Goal: Transaction & Acquisition: Purchase product/service

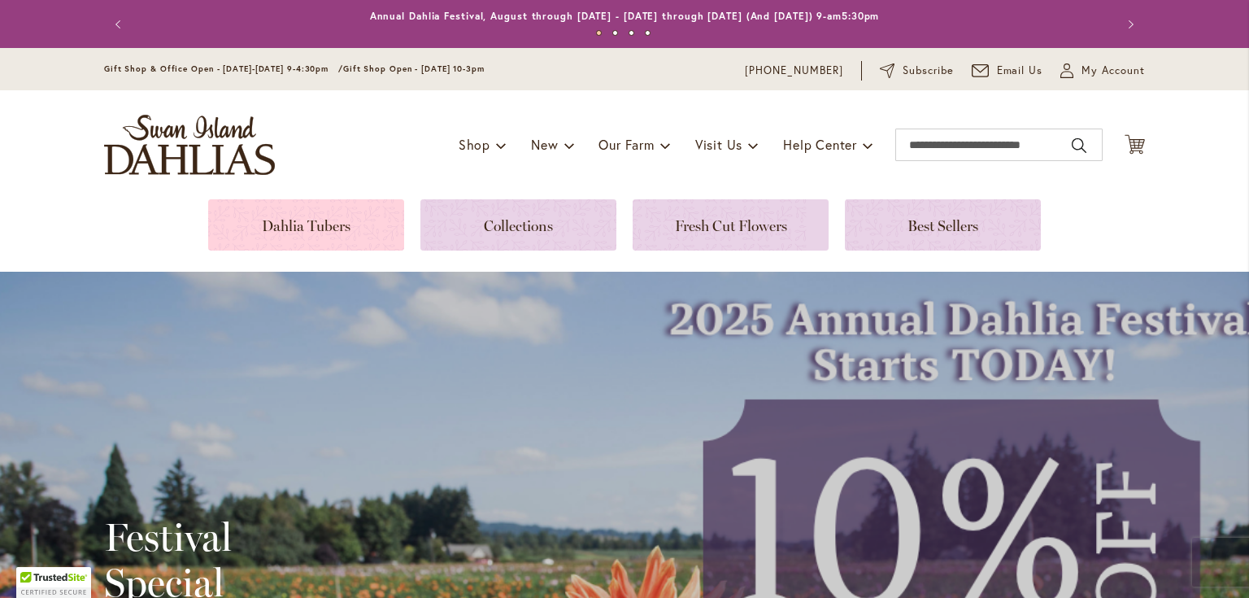
click at [320, 220] on link at bounding box center [306, 224] width 196 height 51
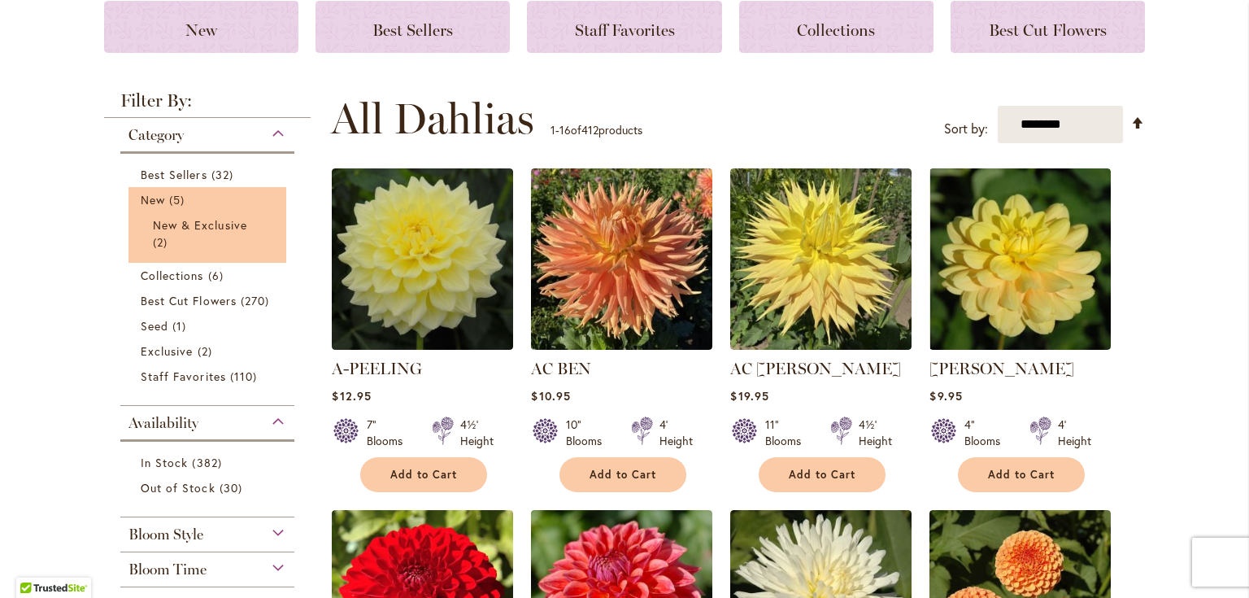
scroll to position [260, 0]
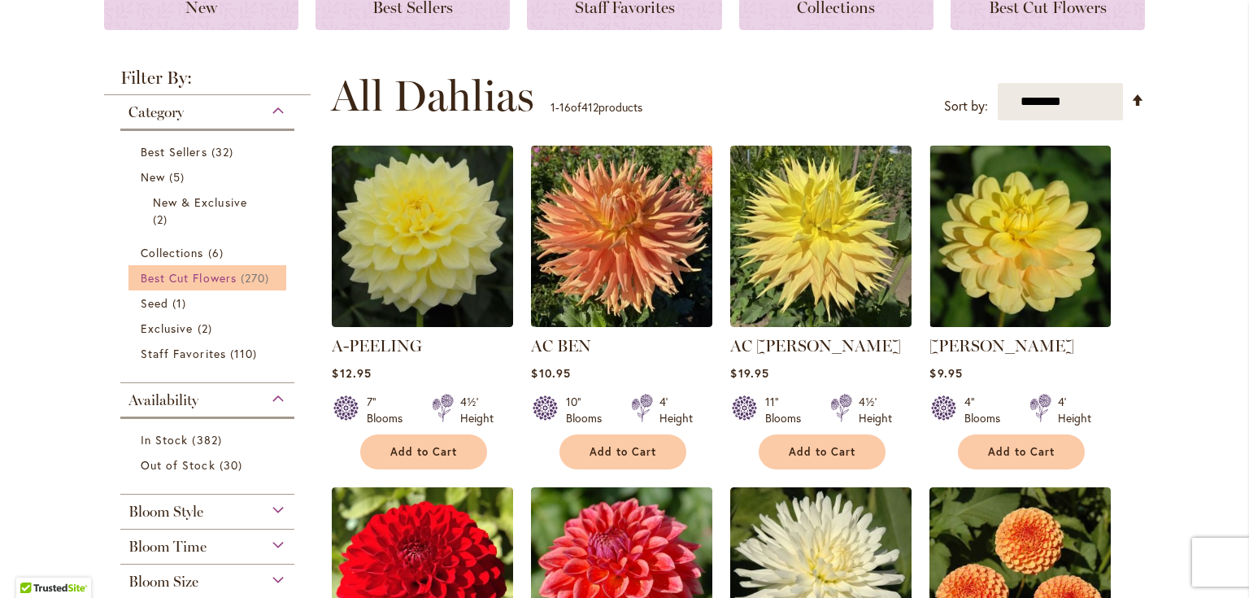
click at [228, 276] on span "Best Cut Flowers" at bounding box center [189, 277] width 96 height 15
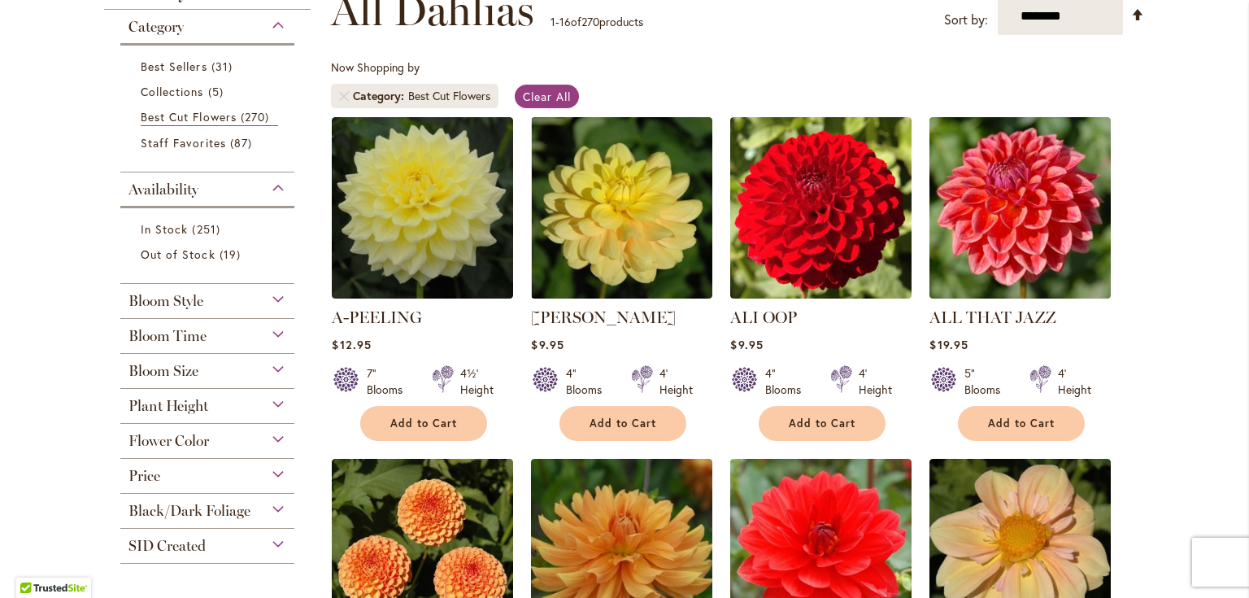
scroll to position [291, 0]
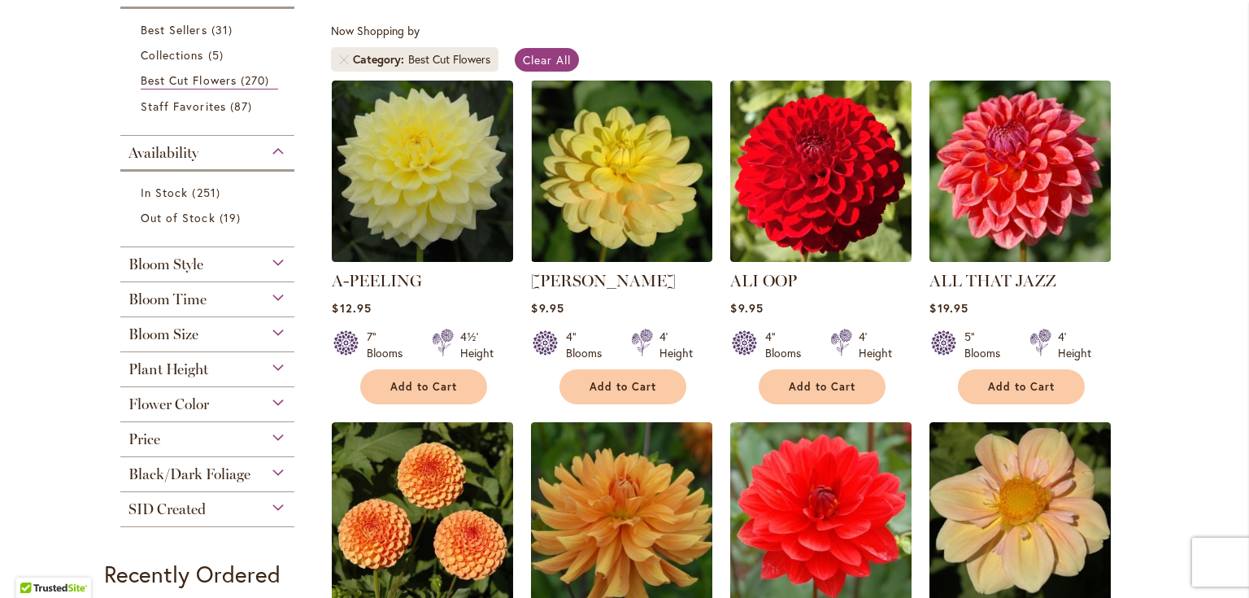
click at [273, 292] on div "Bloom Time" at bounding box center [207, 295] width 174 height 26
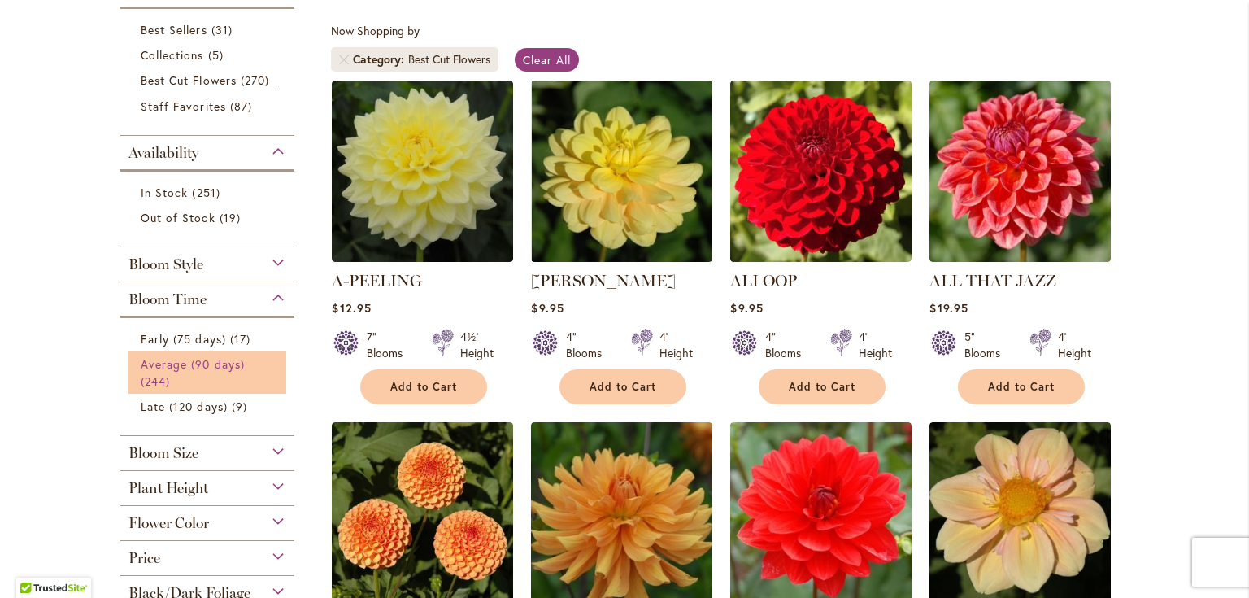
click at [219, 359] on span "Average (90 days)" at bounding box center [193, 363] width 104 height 15
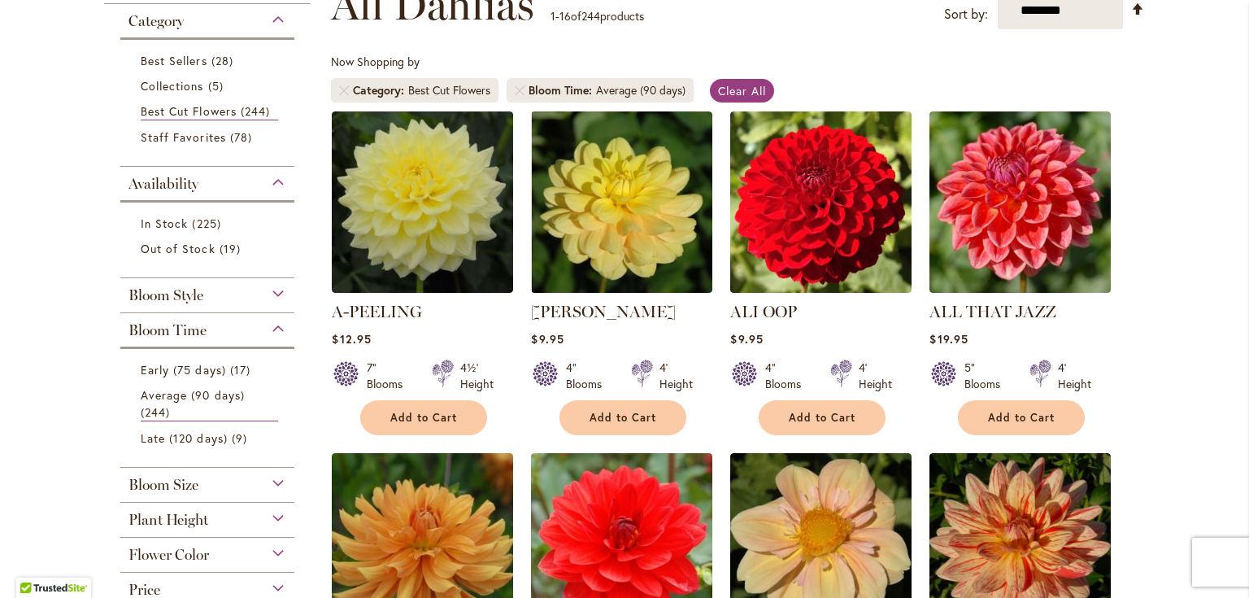
scroll to position [325, 0]
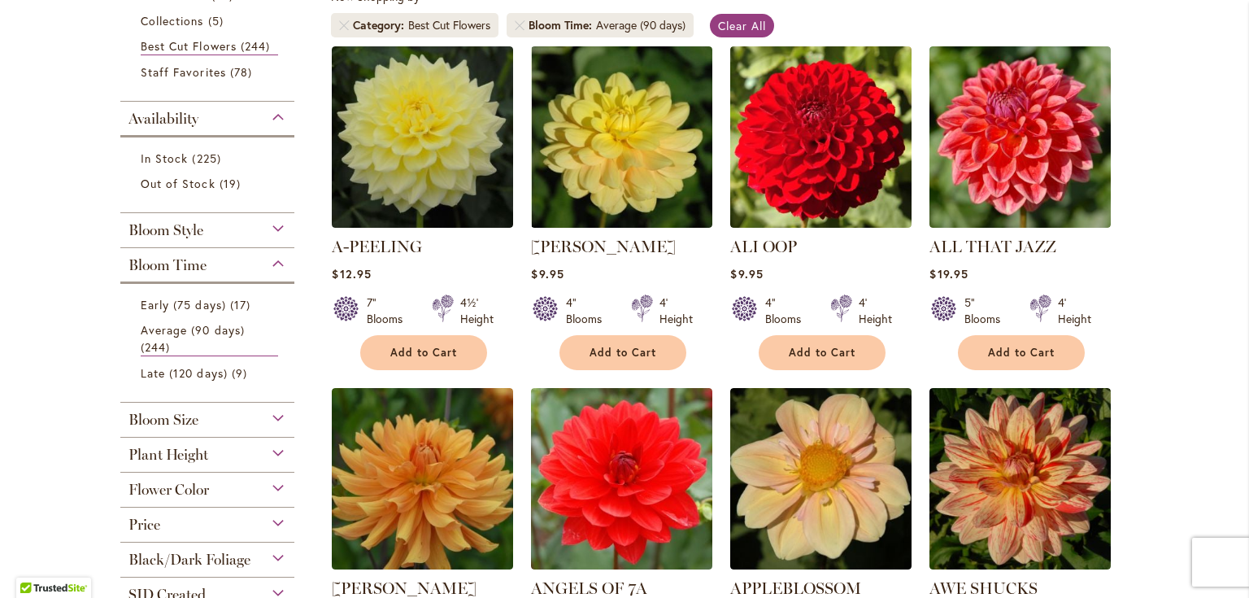
click at [267, 416] on div "Bloom Size" at bounding box center [207, 415] width 174 height 26
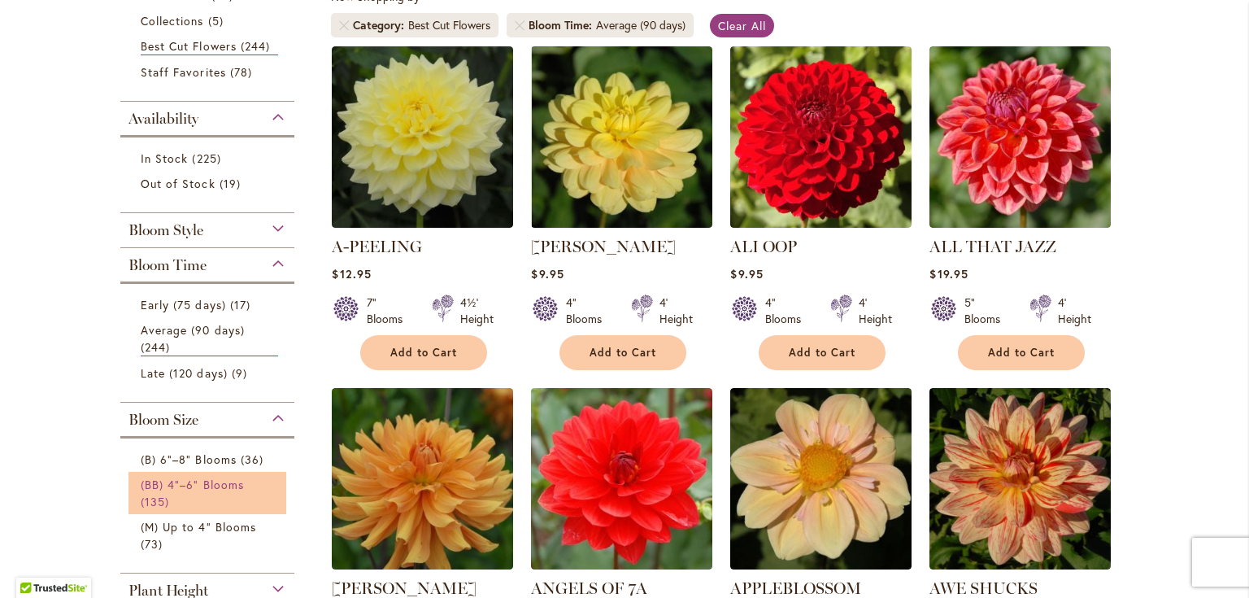
click at [170, 485] on span "(BB) 4"–6" Blooms" at bounding box center [192, 483] width 103 height 15
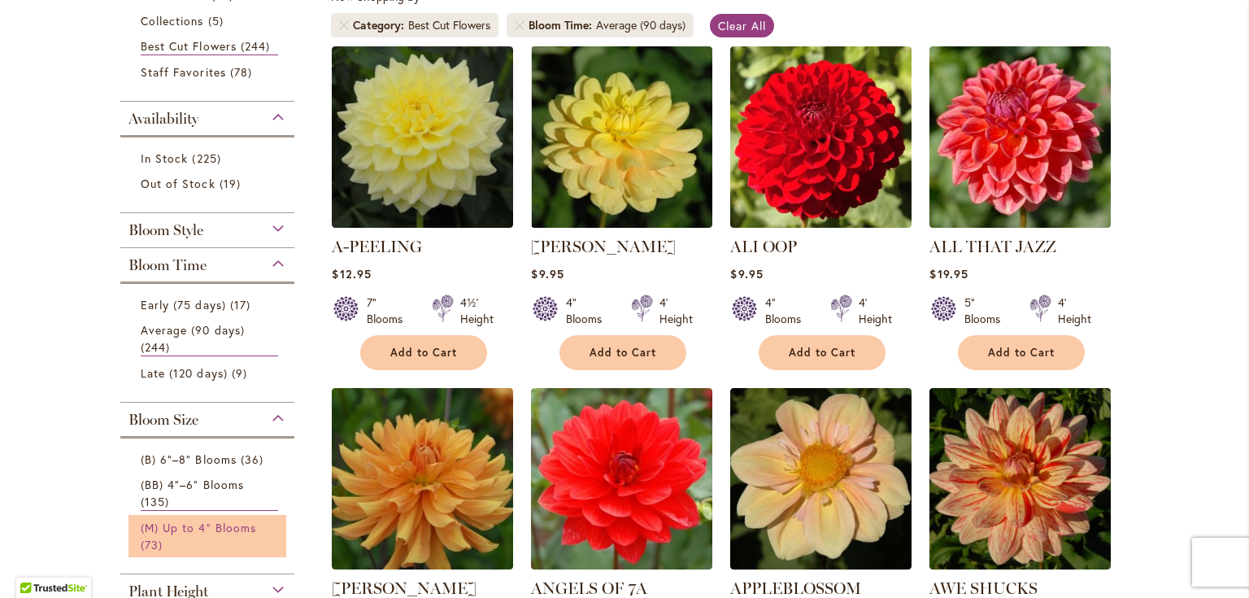
click at [170, 519] on span "(M) Up to 4" Blooms" at bounding box center [198, 526] width 115 height 15
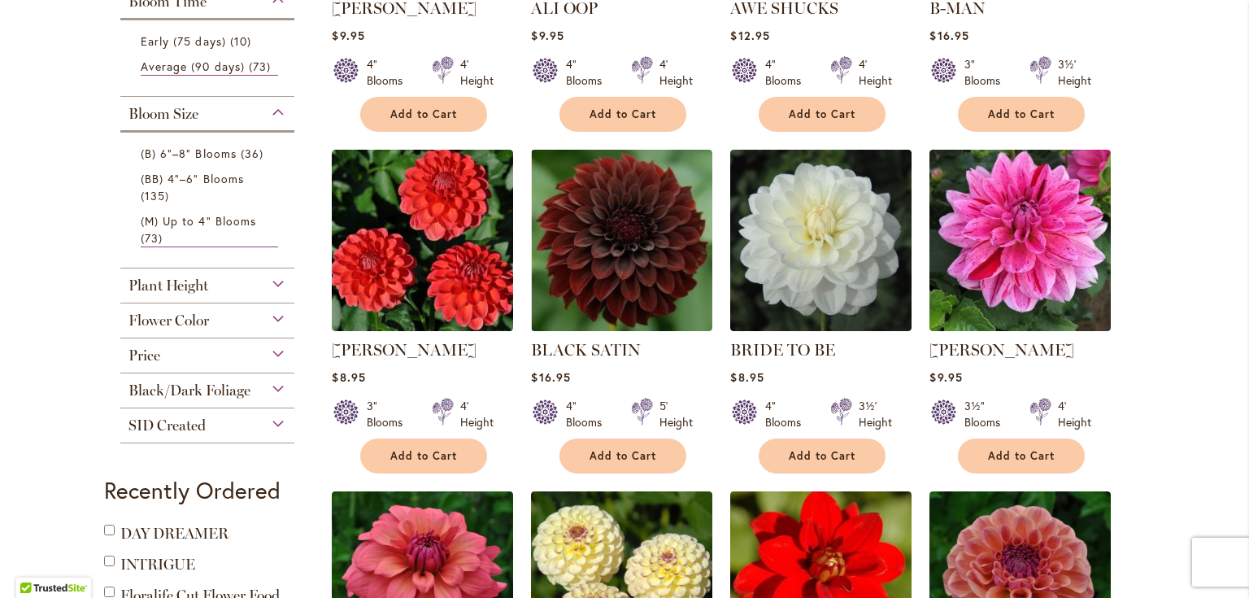
scroll to position [585, 0]
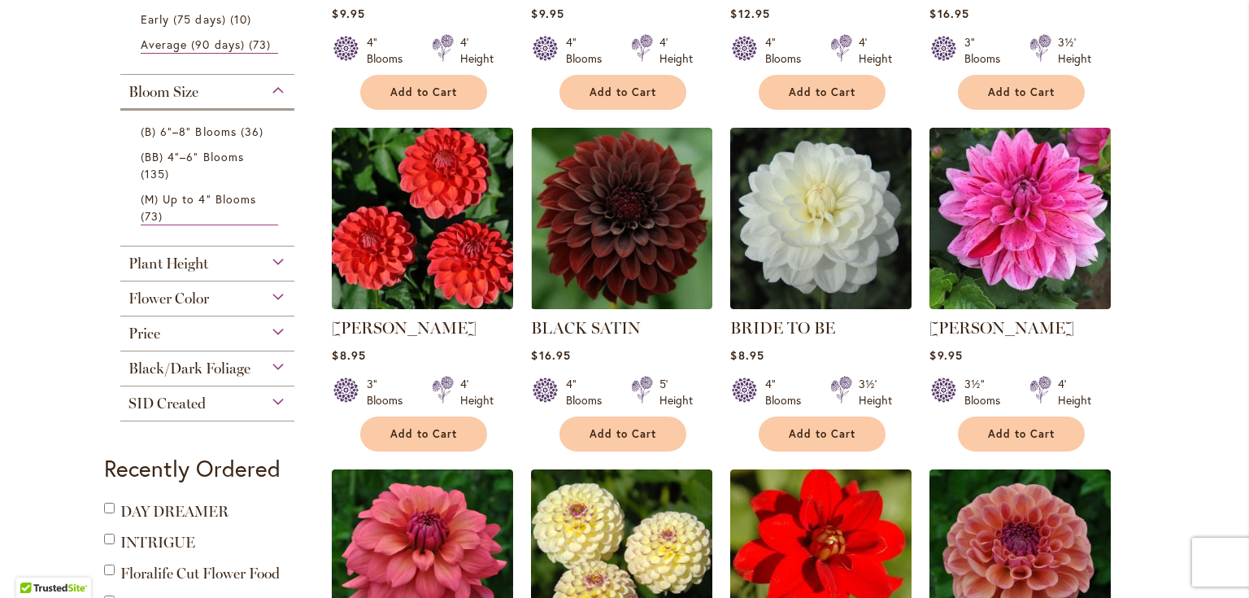
click at [270, 254] on div "Plant Height" at bounding box center [207, 259] width 174 height 26
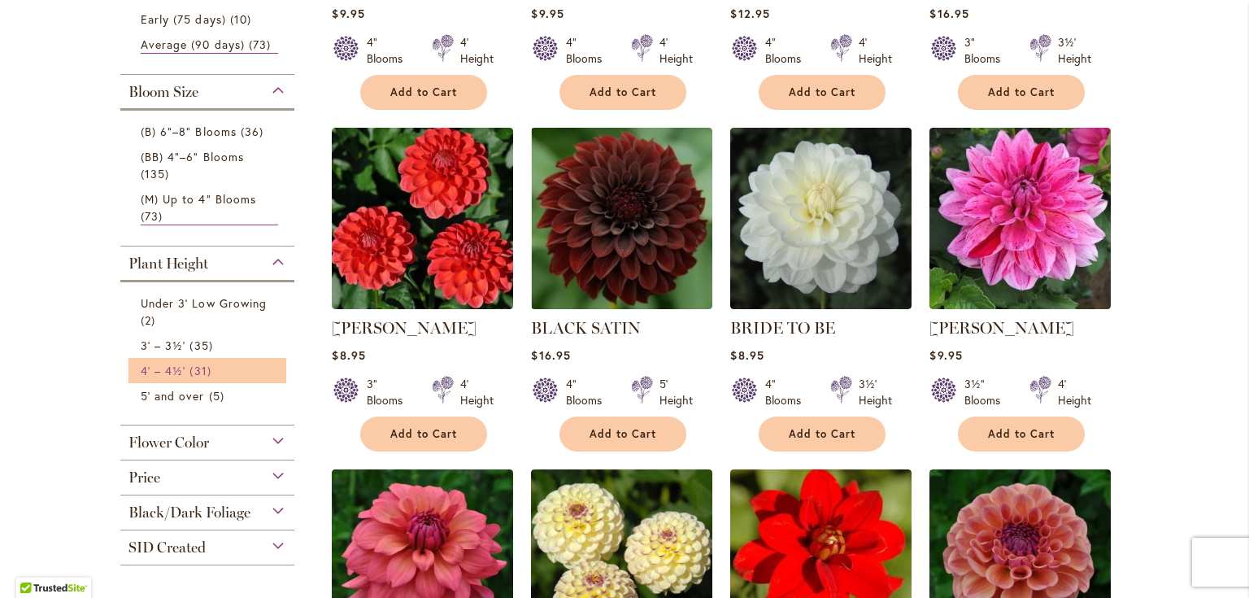
click at [168, 364] on span "4' – 4½'" at bounding box center [163, 370] width 45 height 15
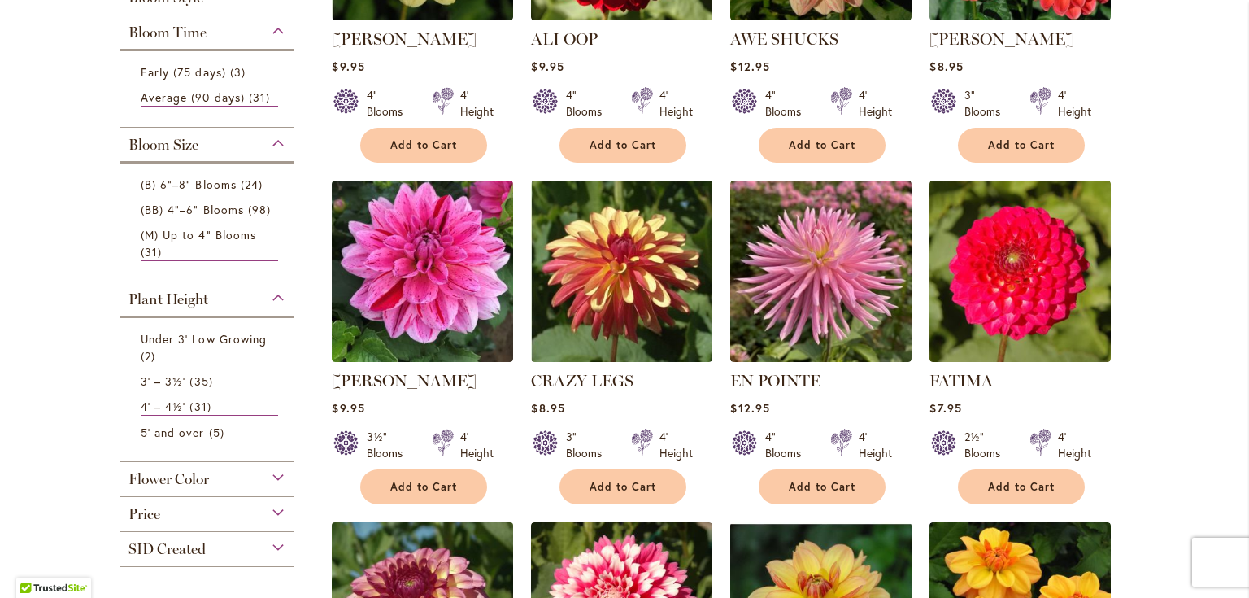
scroll to position [455, 0]
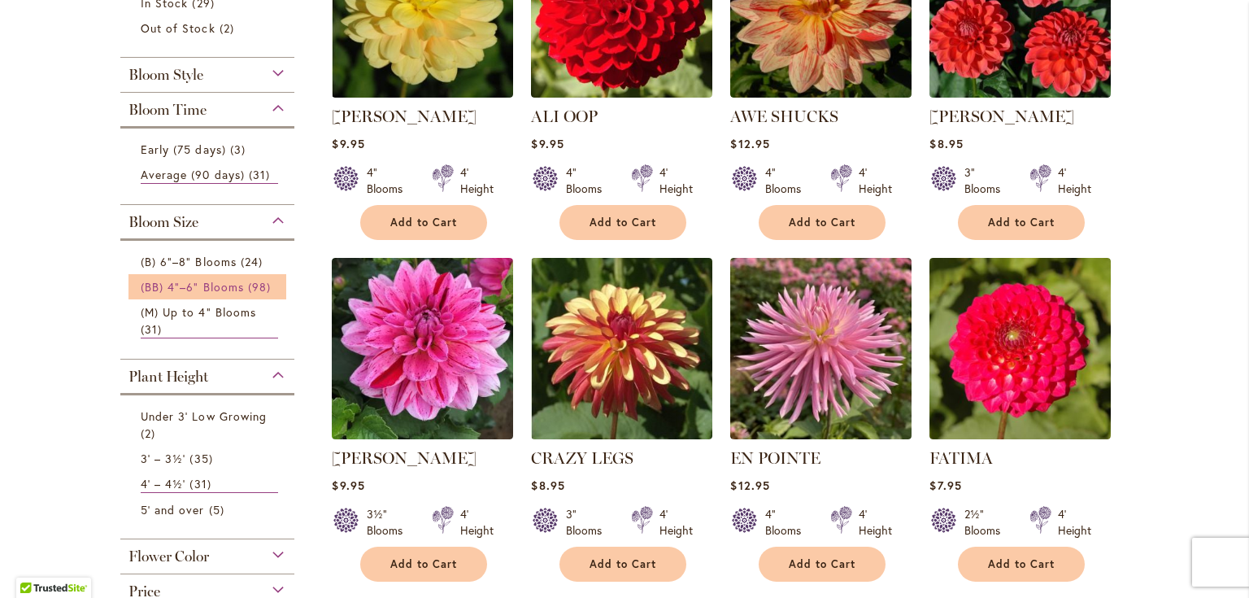
click at [226, 280] on span "(BB) 4"–6" Blooms" at bounding box center [192, 286] width 103 height 15
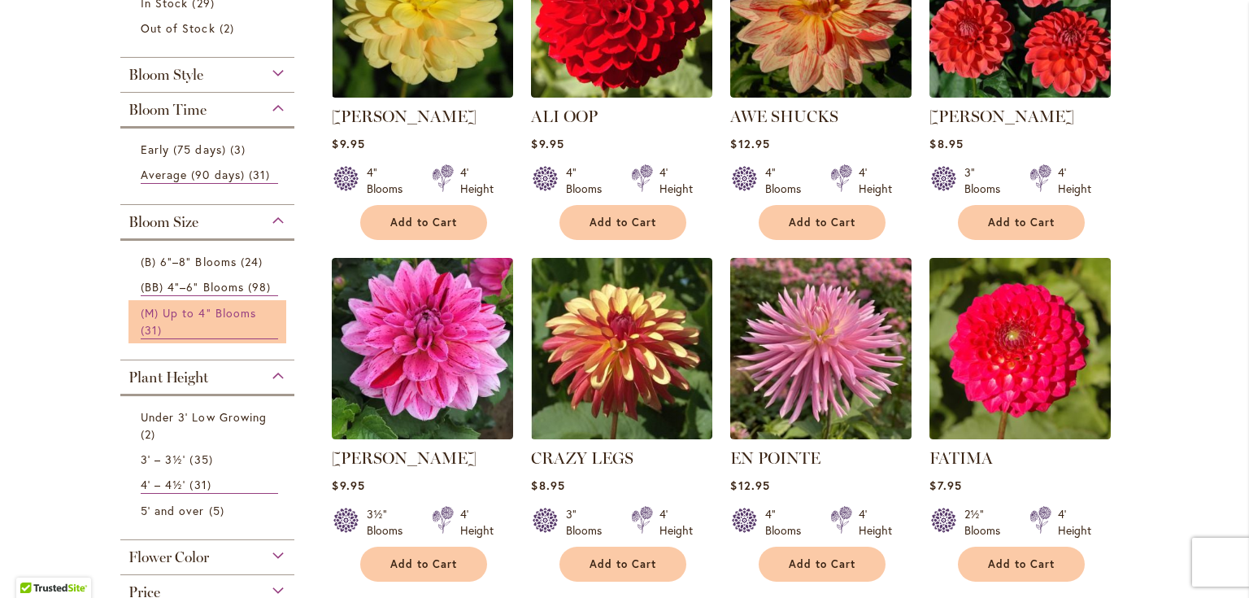
click at [212, 312] on span "(M) Up to 4" Blooms" at bounding box center [198, 312] width 115 height 15
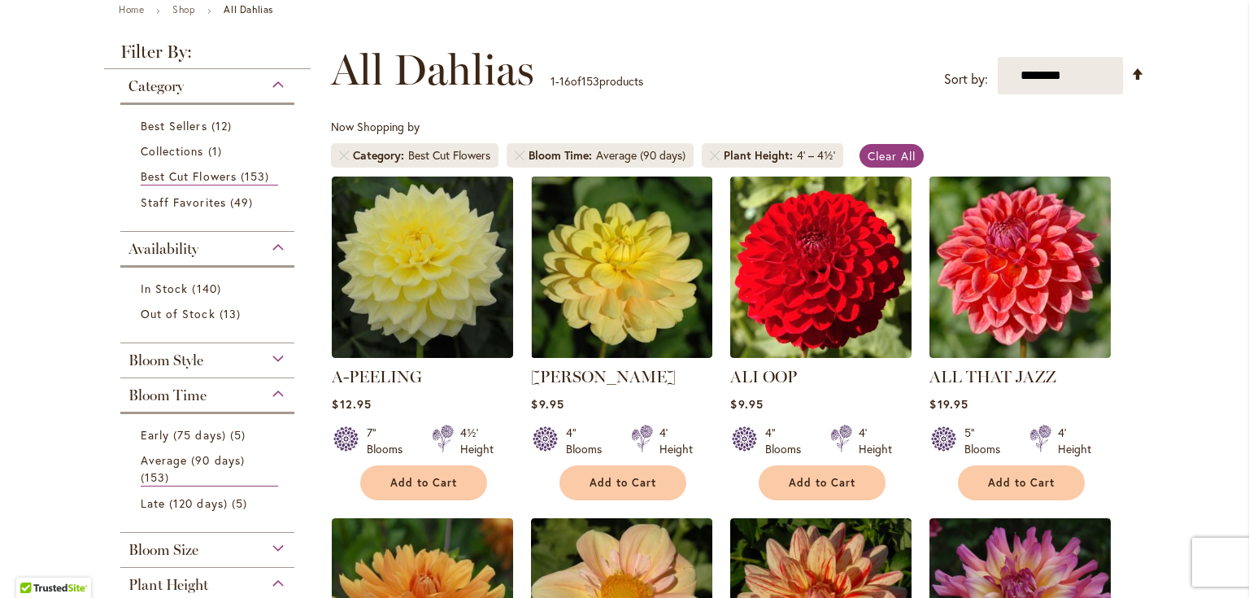
scroll to position [260, 0]
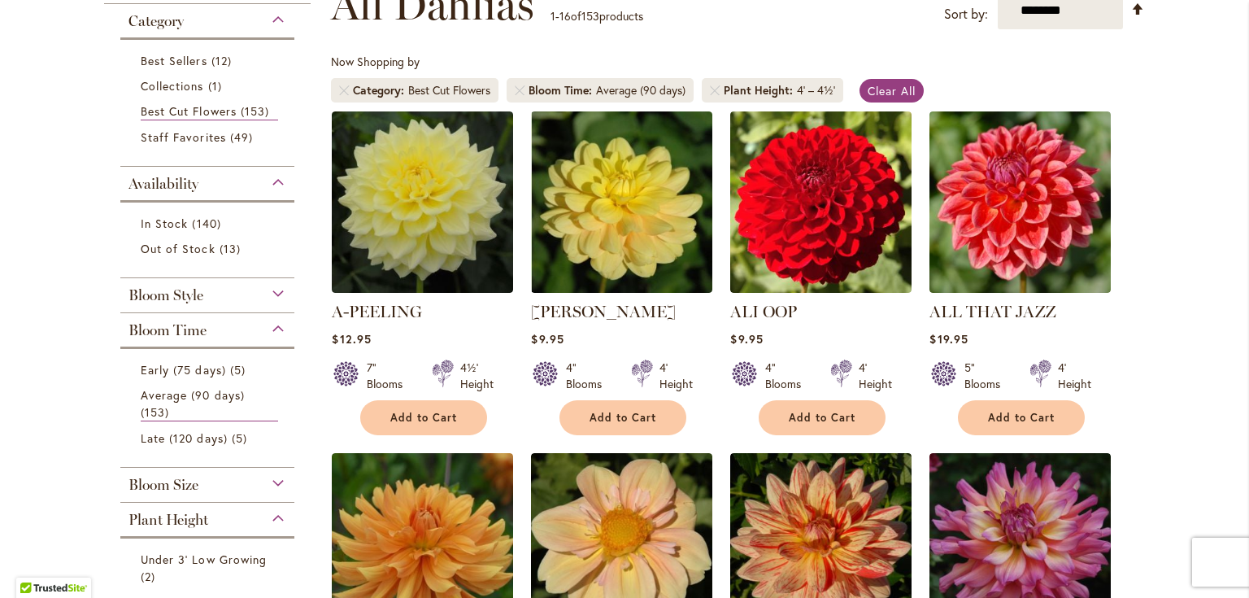
click at [272, 476] on div "Bloom Size" at bounding box center [207, 480] width 174 height 26
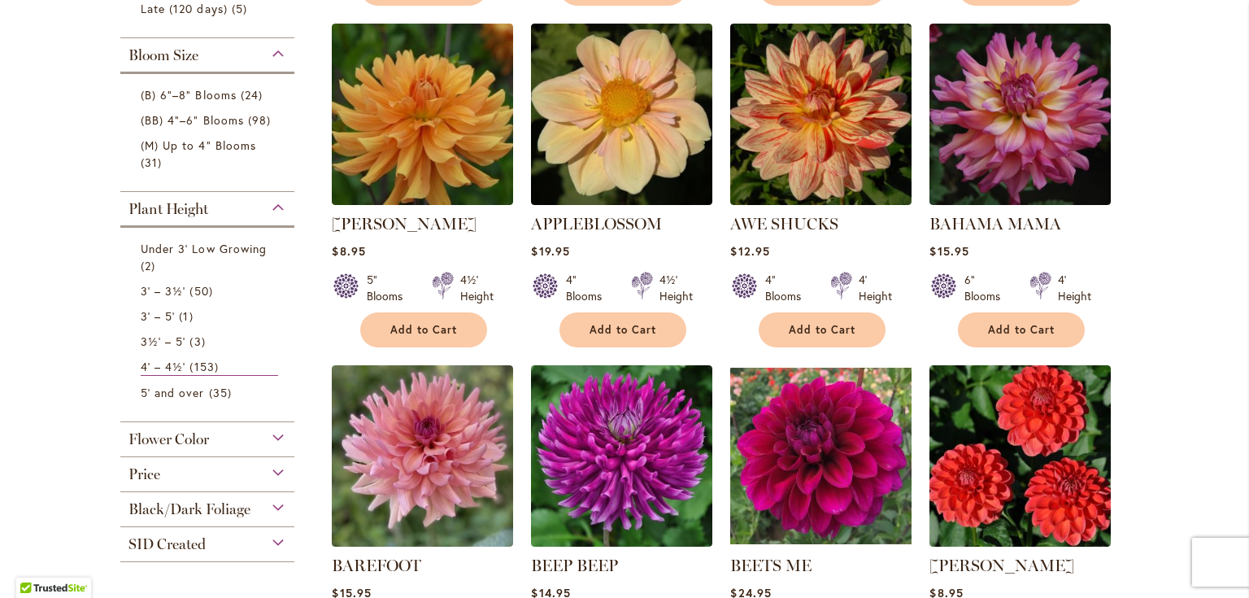
scroll to position [660, 0]
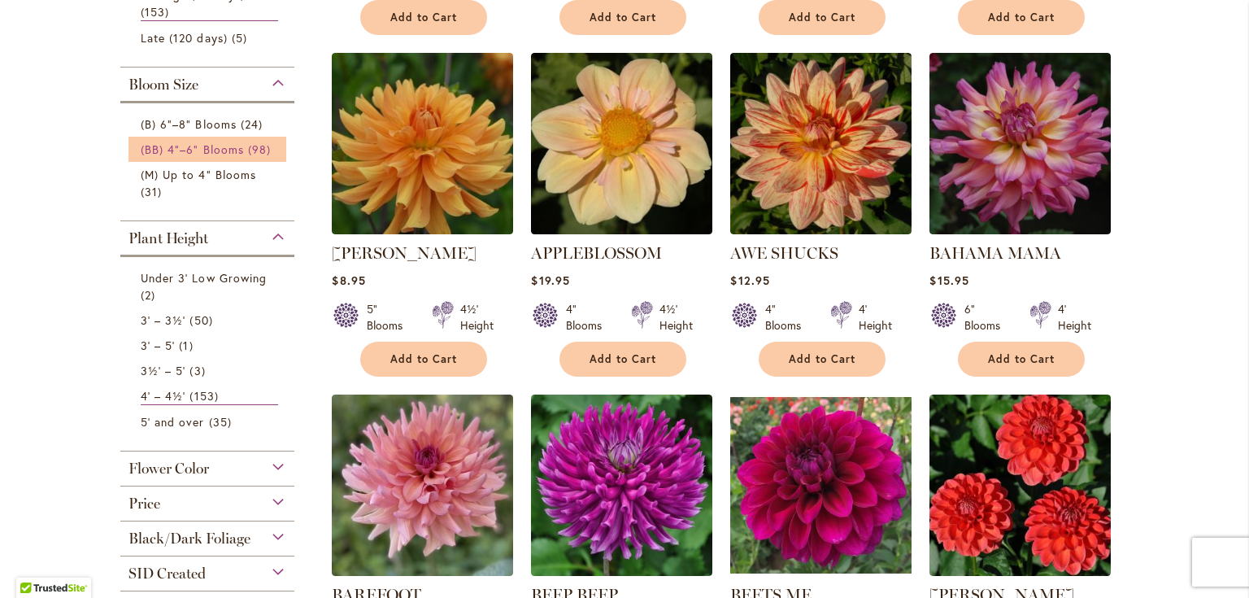
click at [219, 150] on span "(BB) 4"–6" Blooms" at bounding box center [192, 148] width 103 height 15
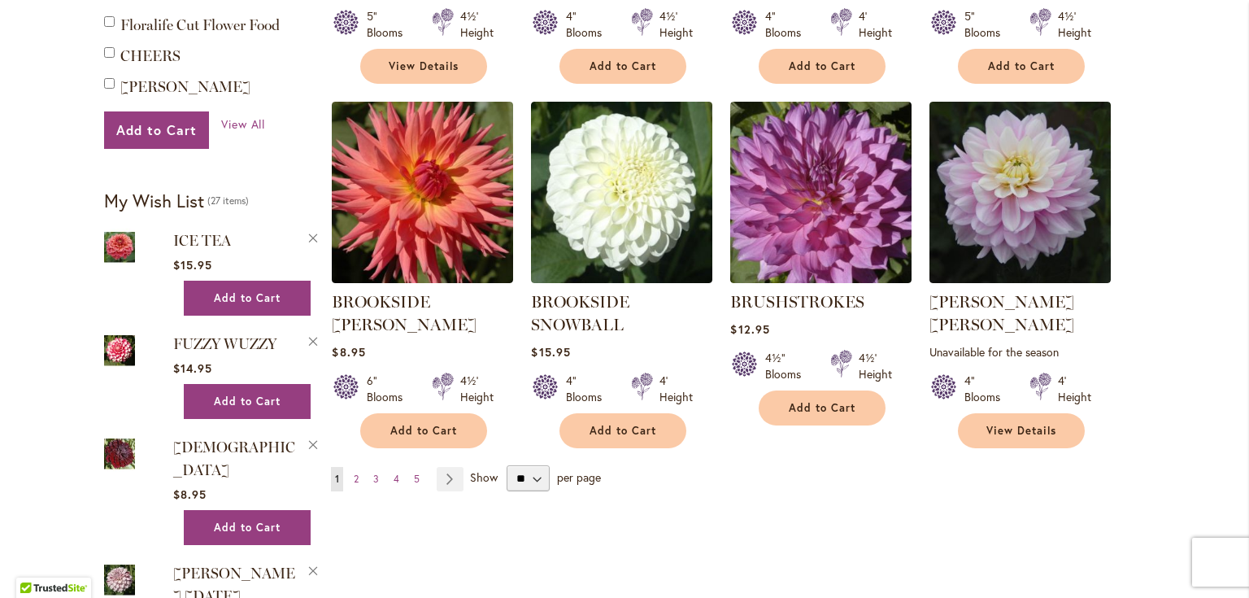
scroll to position [1366, 0]
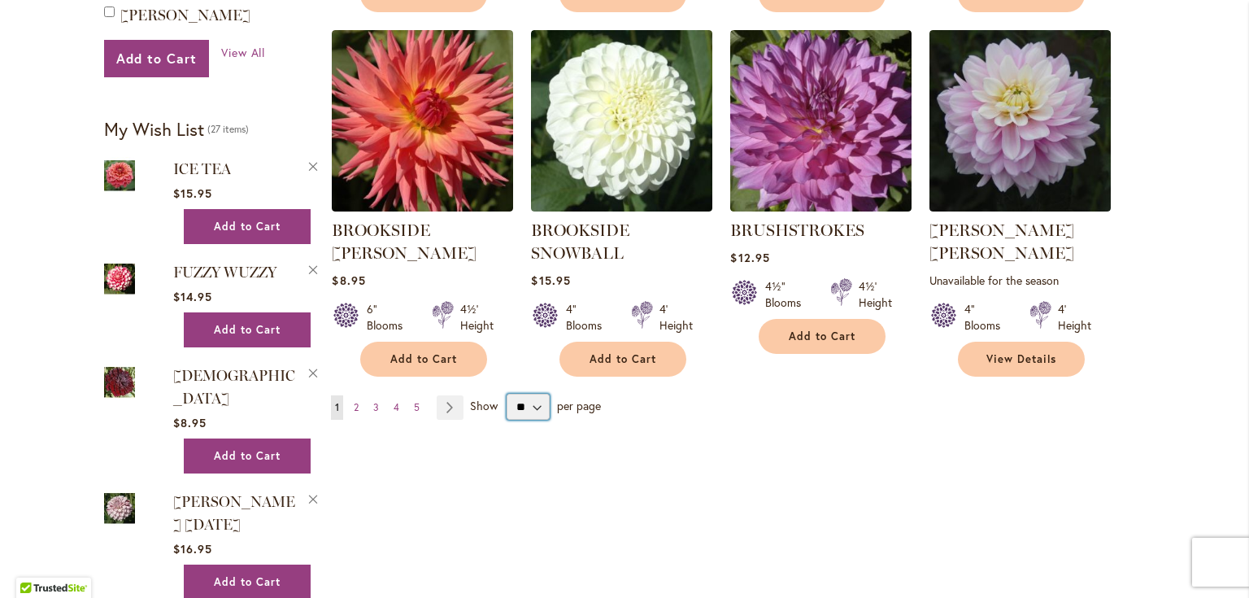
click at [533, 402] on select "** ** ** **" at bounding box center [527, 406] width 43 height 26
select select "**"
click at [506, 393] on select "** ** ** **" at bounding box center [527, 406] width 43 height 26
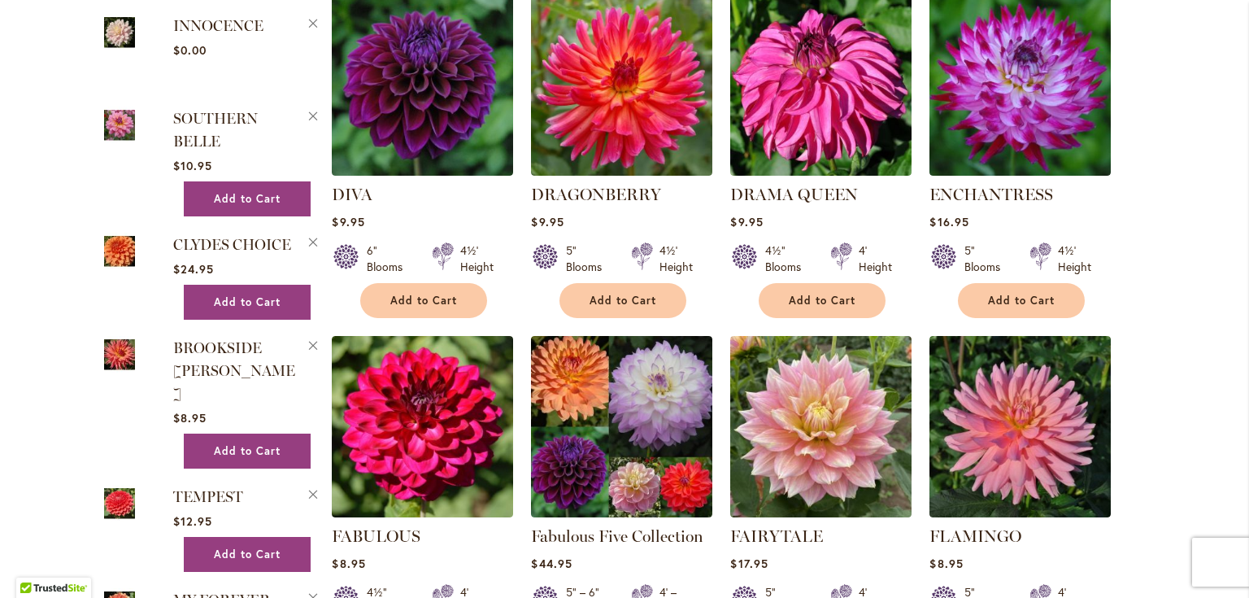
scroll to position [2536, 0]
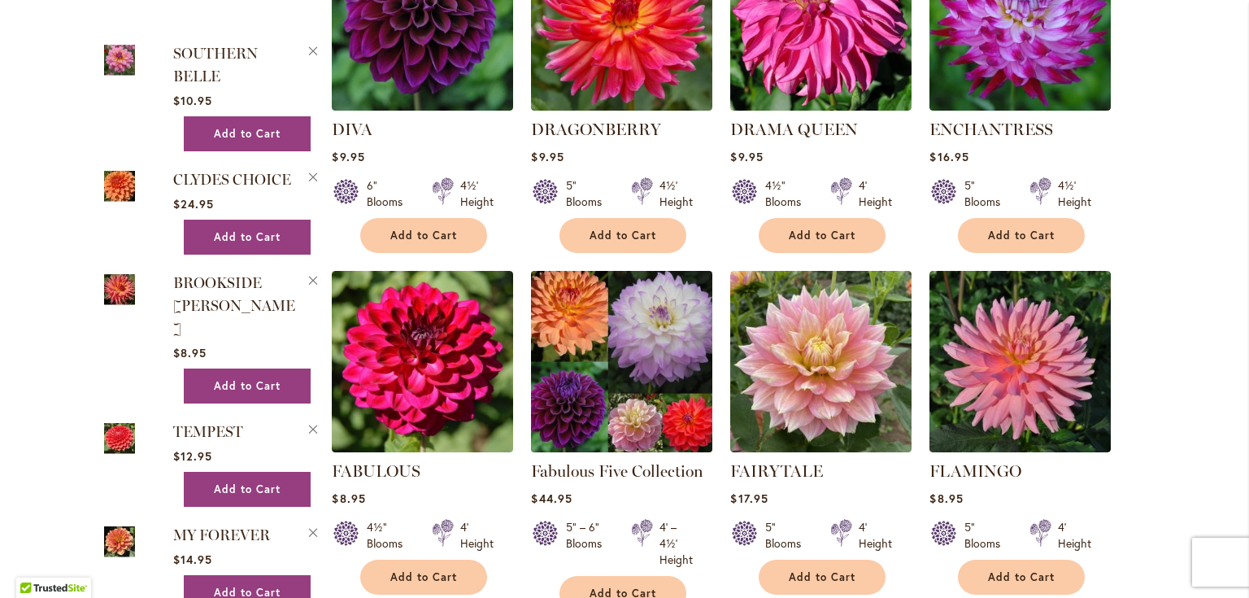
click at [640, 329] on img at bounding box center [622, 361] width 190 height 190
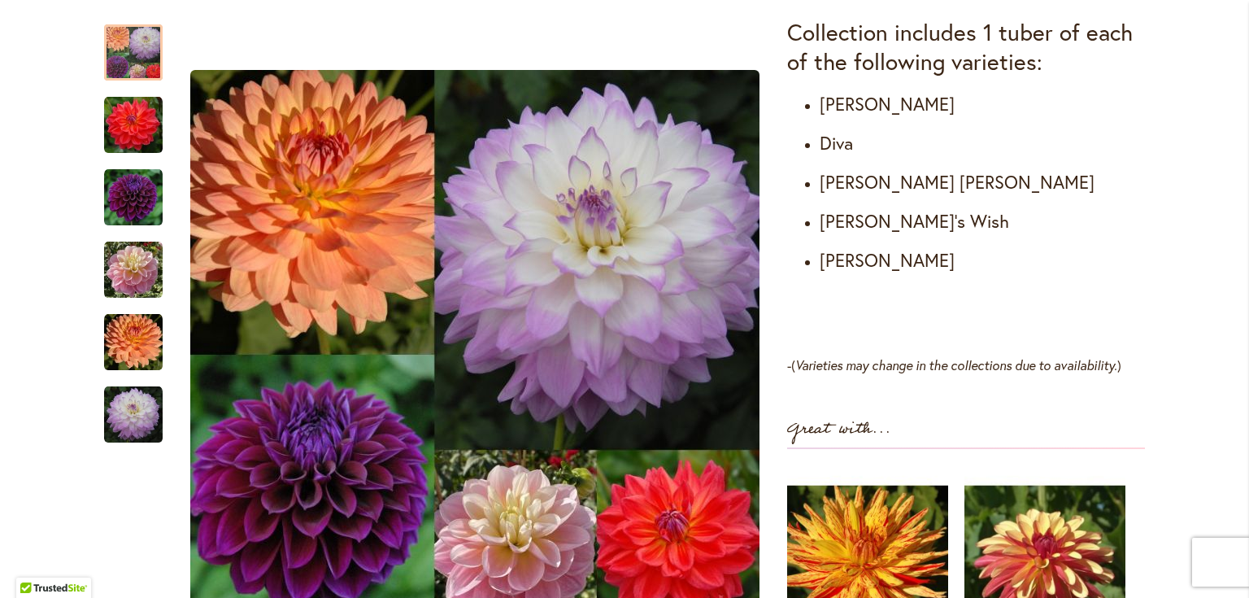
scroll to position [1041, 0]
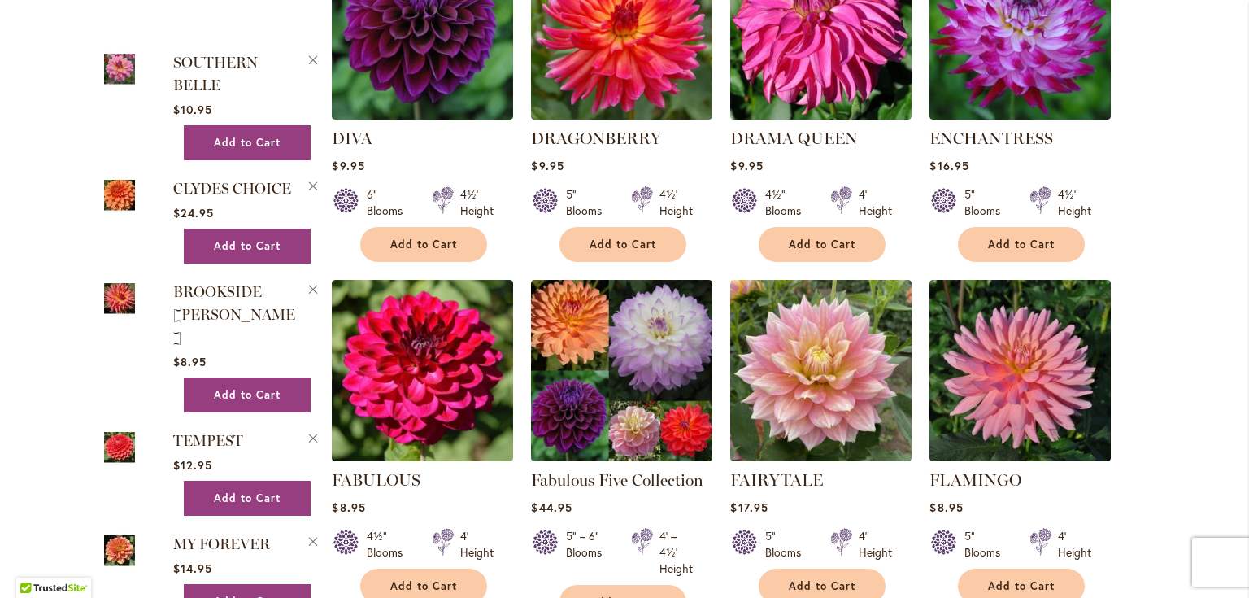
scroll to position [2593, 0]
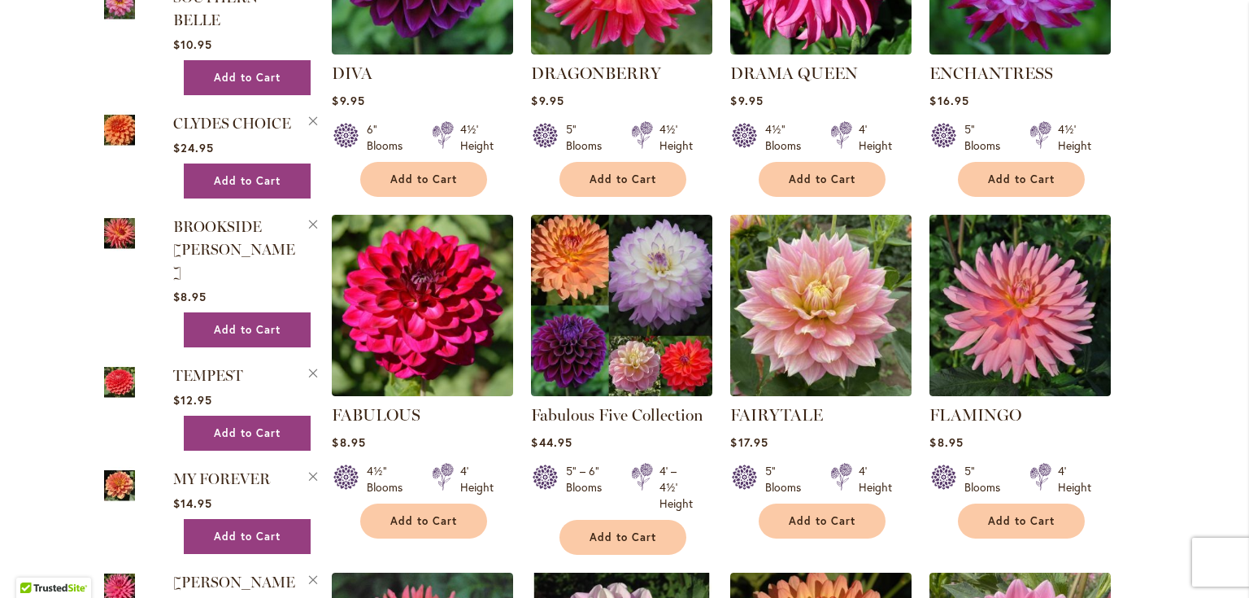
drag, startPoint x: 411, startPoint y: 36, endPoint x: 1177, endPoint y: 263, distance: 798.9
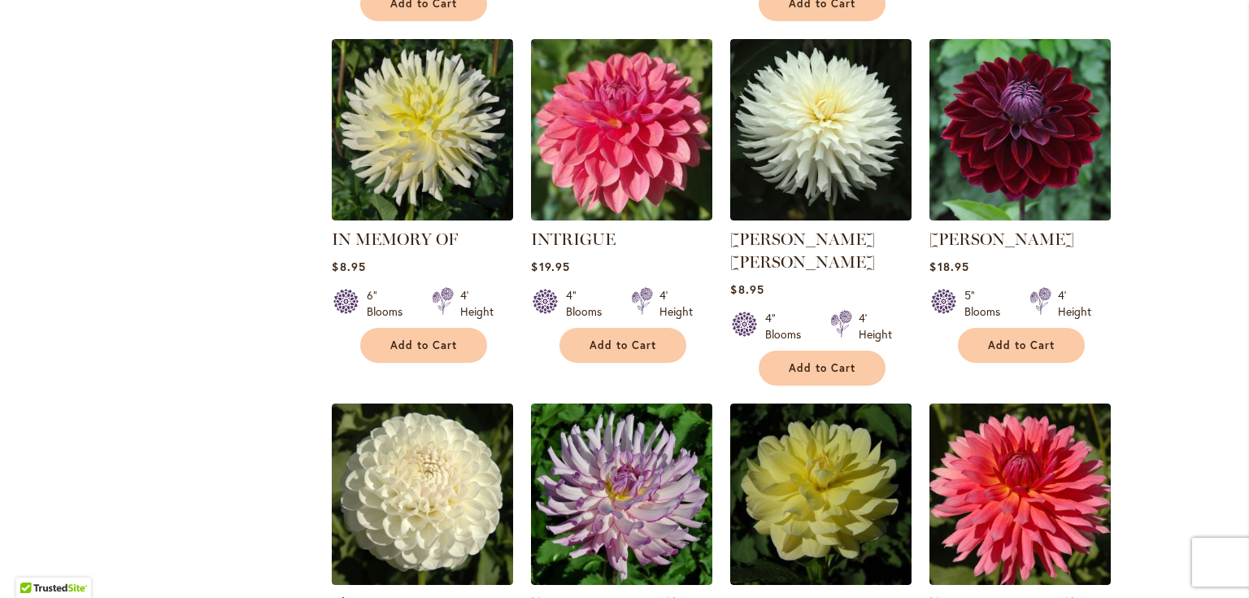
scroll to position [4218, 0]
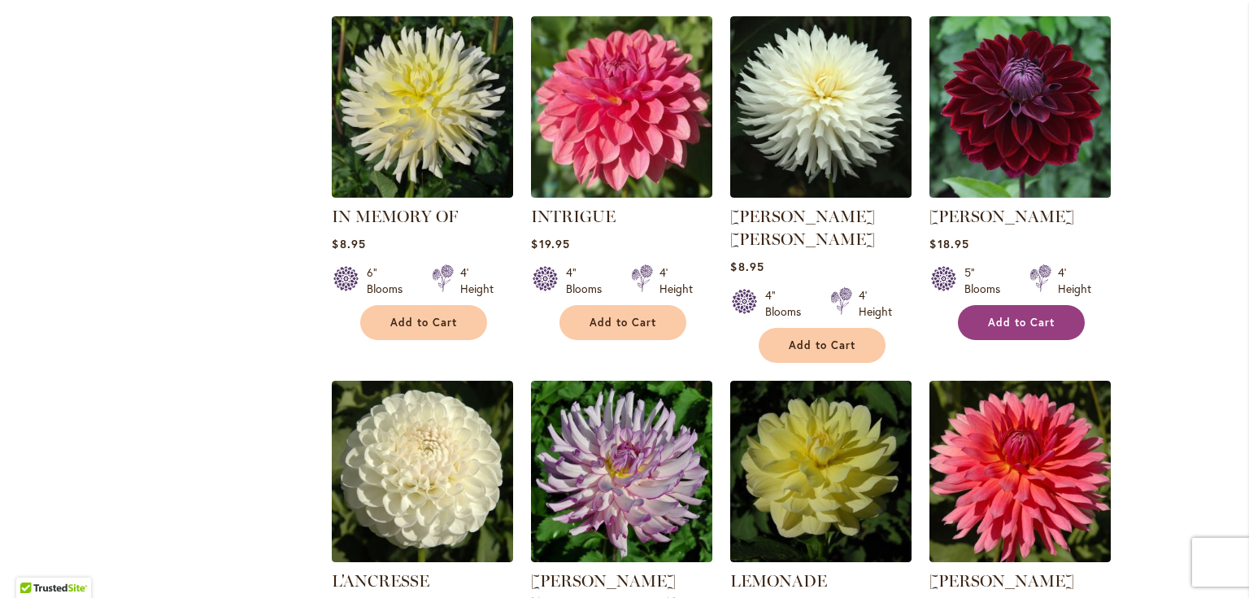
click at [1013, 315] on span "Add to Cart" at bounding box center [1021, 322] width 67 height 14
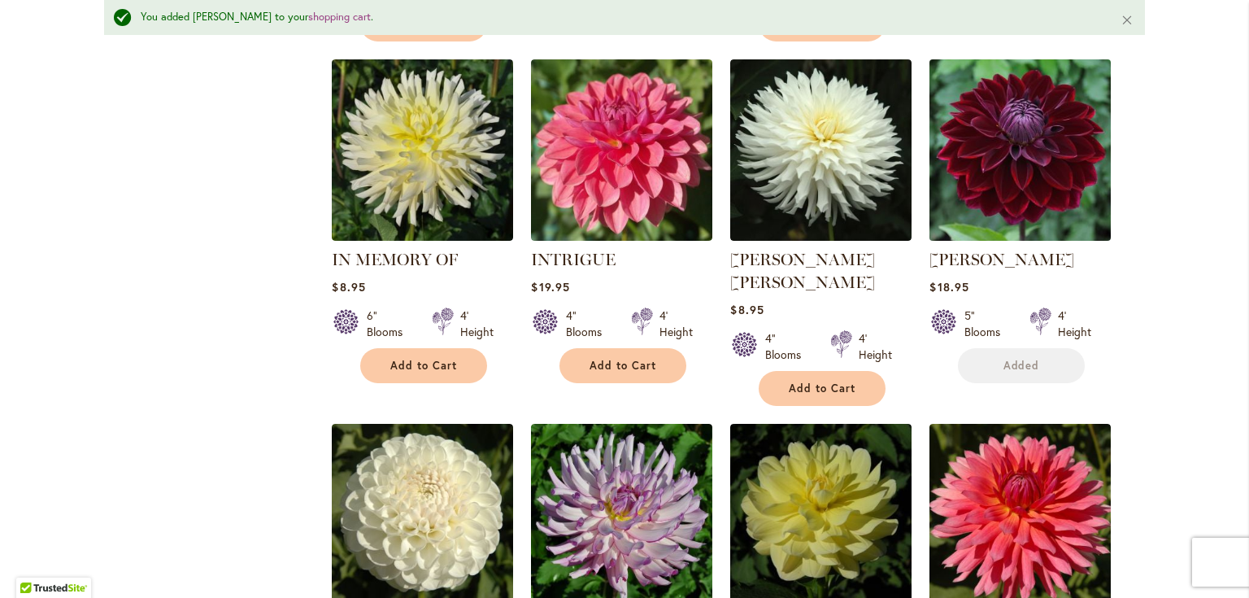
scroll to position [4262, 0]
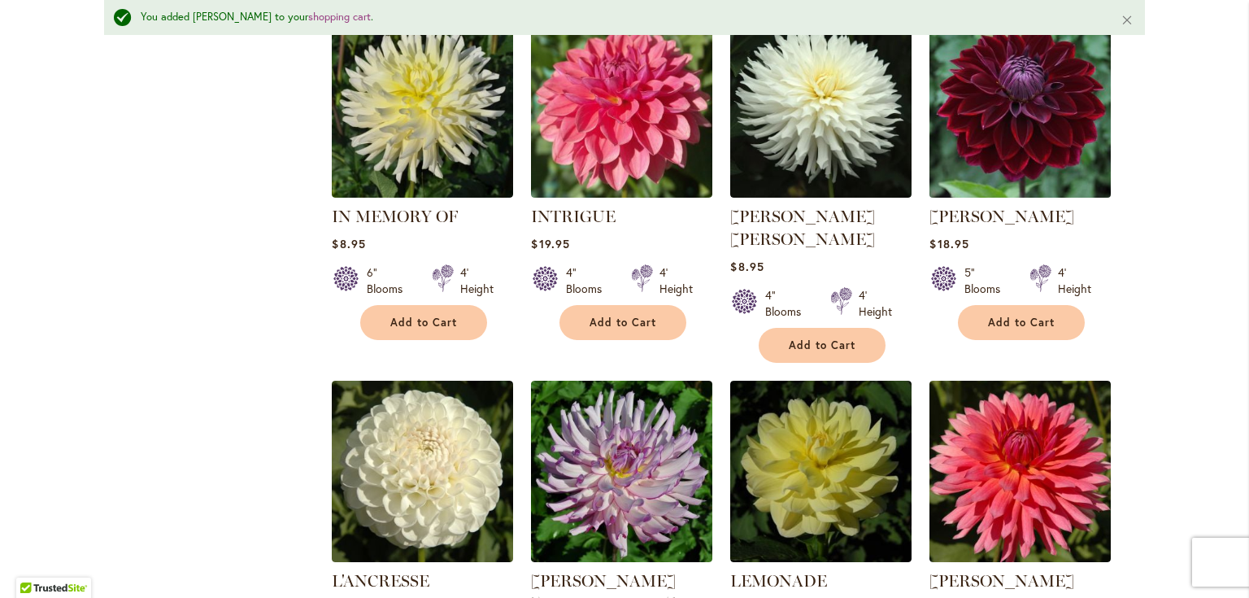
click at [1006, 89] on img at bounding box center [1020, 106] width 190 height 190
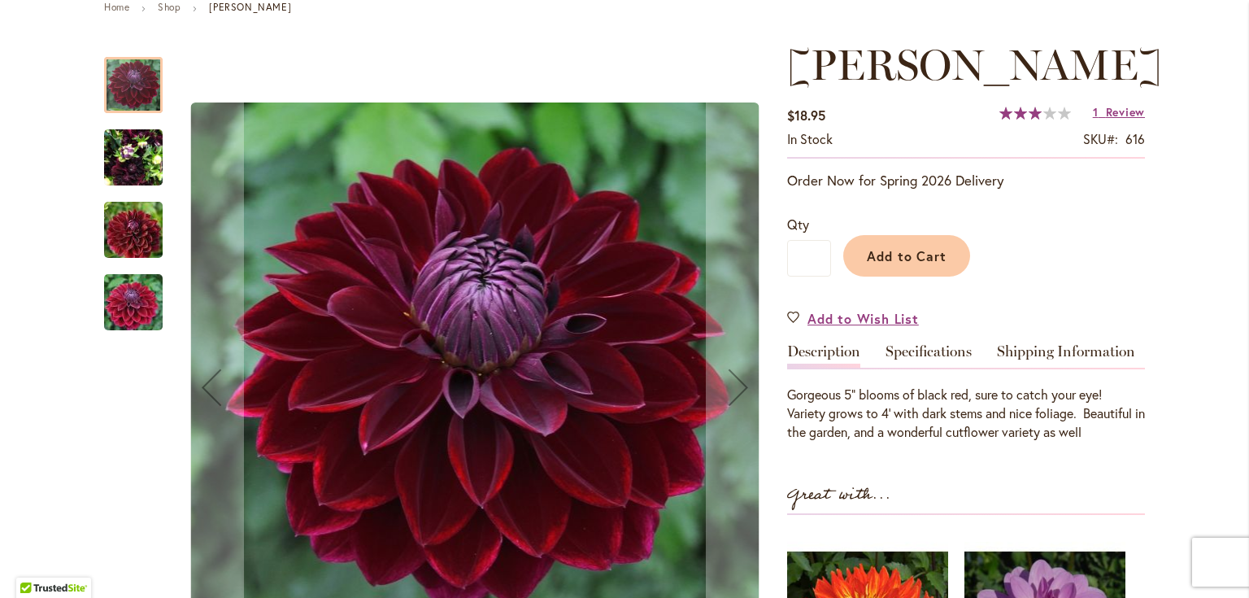
scroll to position [260, 0]
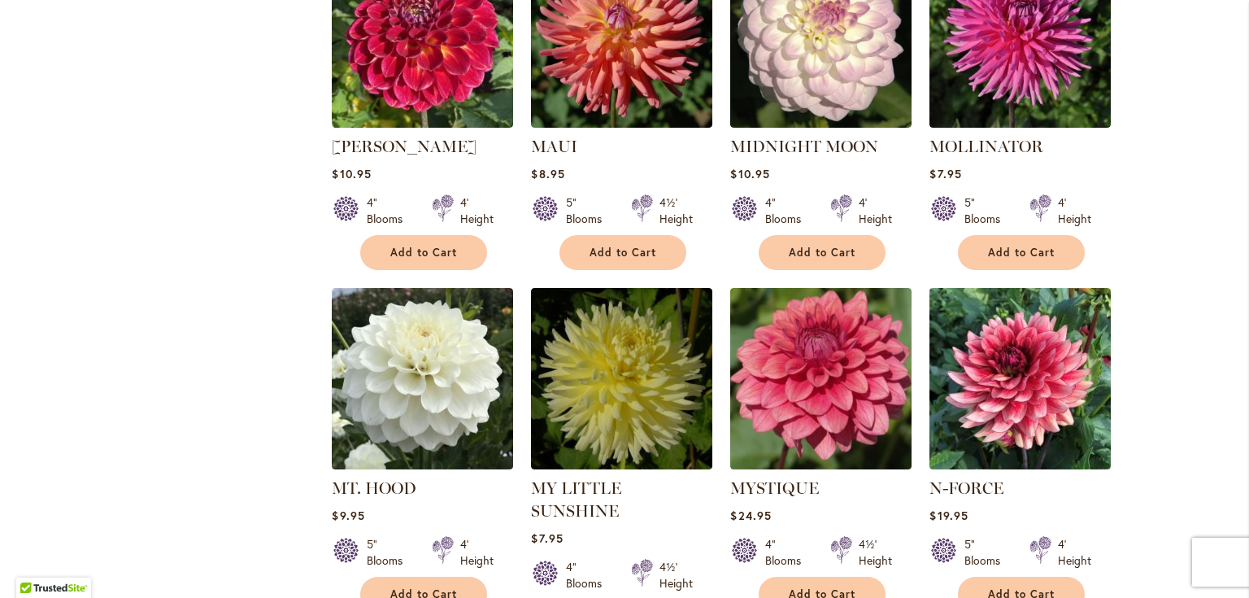
scroll to position [5389, 0]
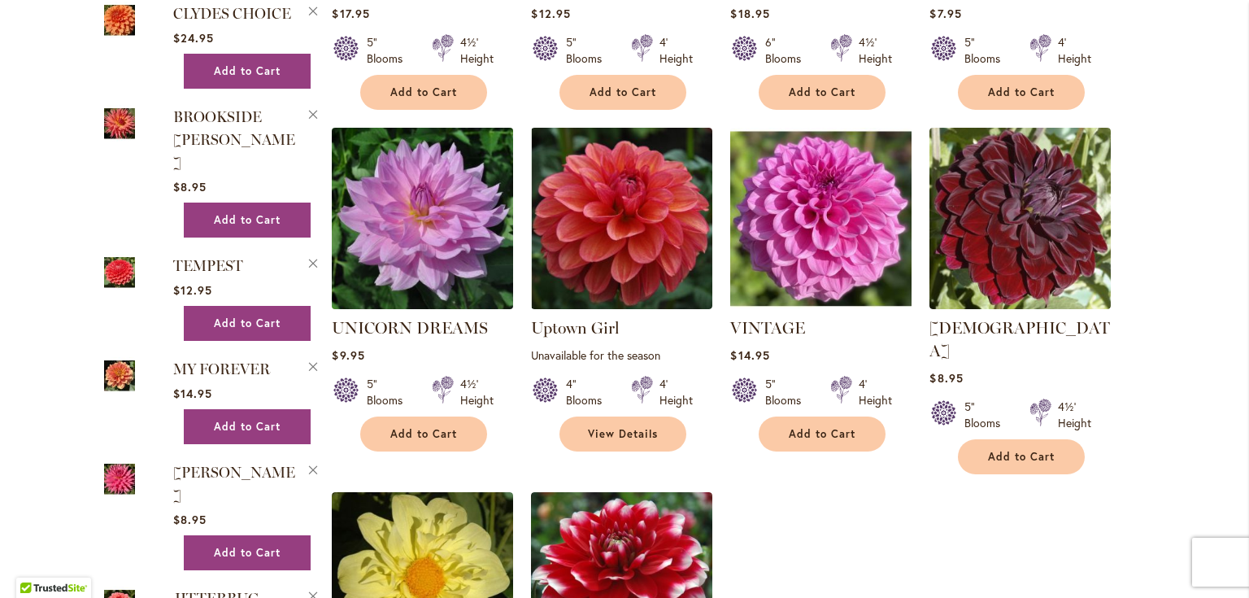
scroll to position [2723, 0]
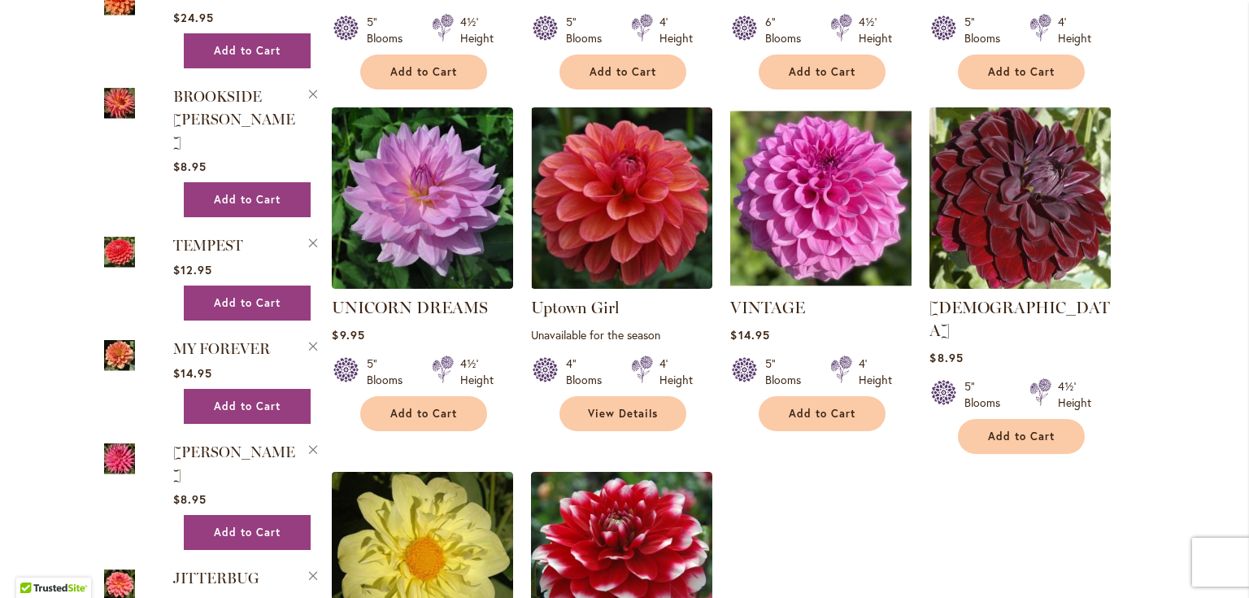
click at [996, 188] on img at bounding box center [1020, 197] width 190 height 190
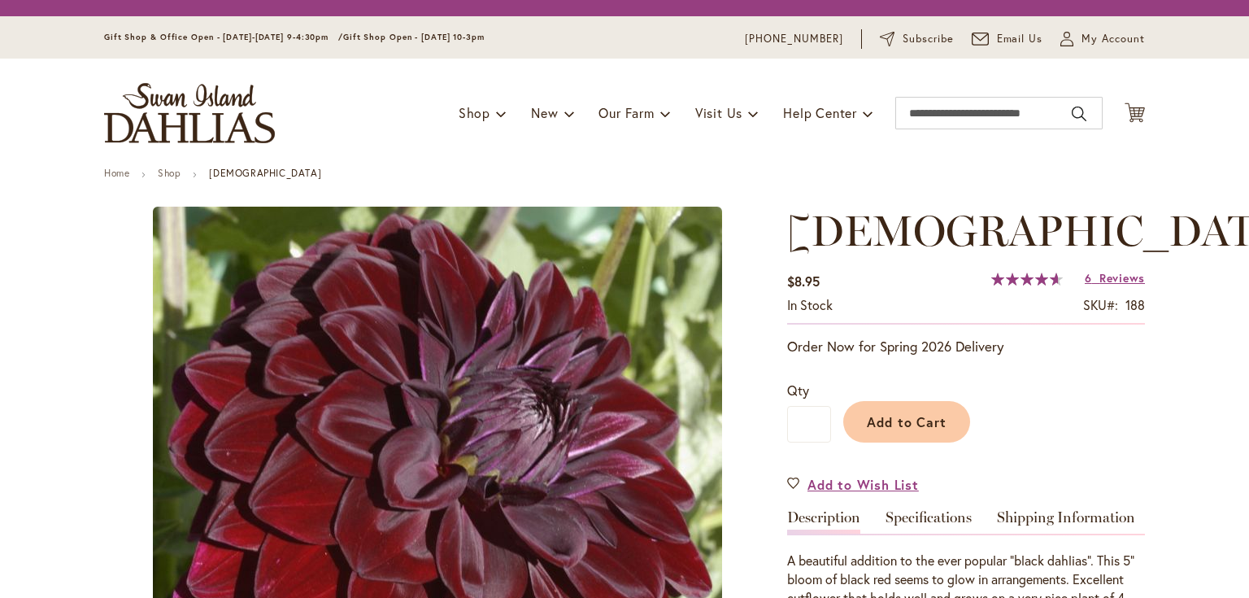
type input "*****"
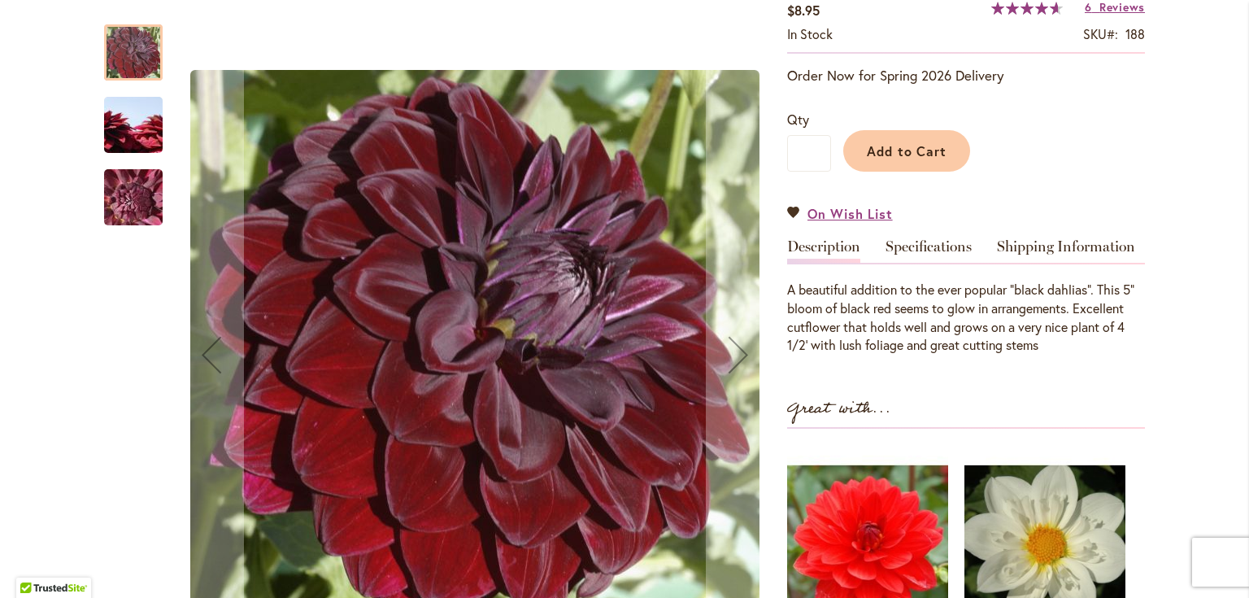
scroll to position [325, 0]
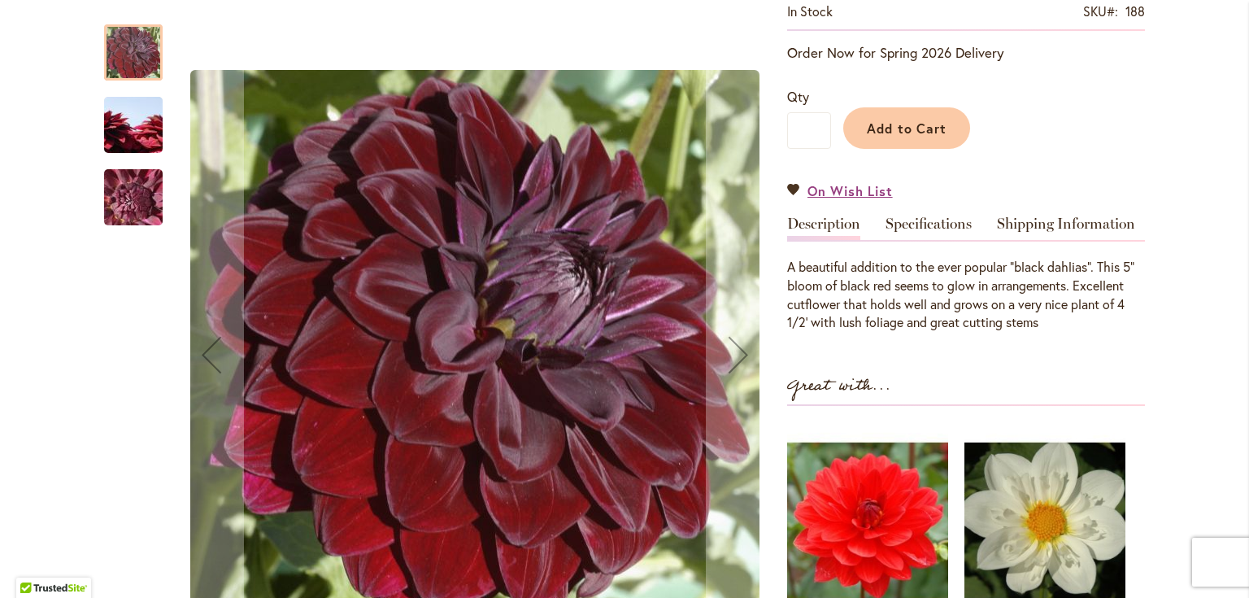
click at [127, 120] on img "VOODOO" at bounding box center [133, 125] width 117 height 78
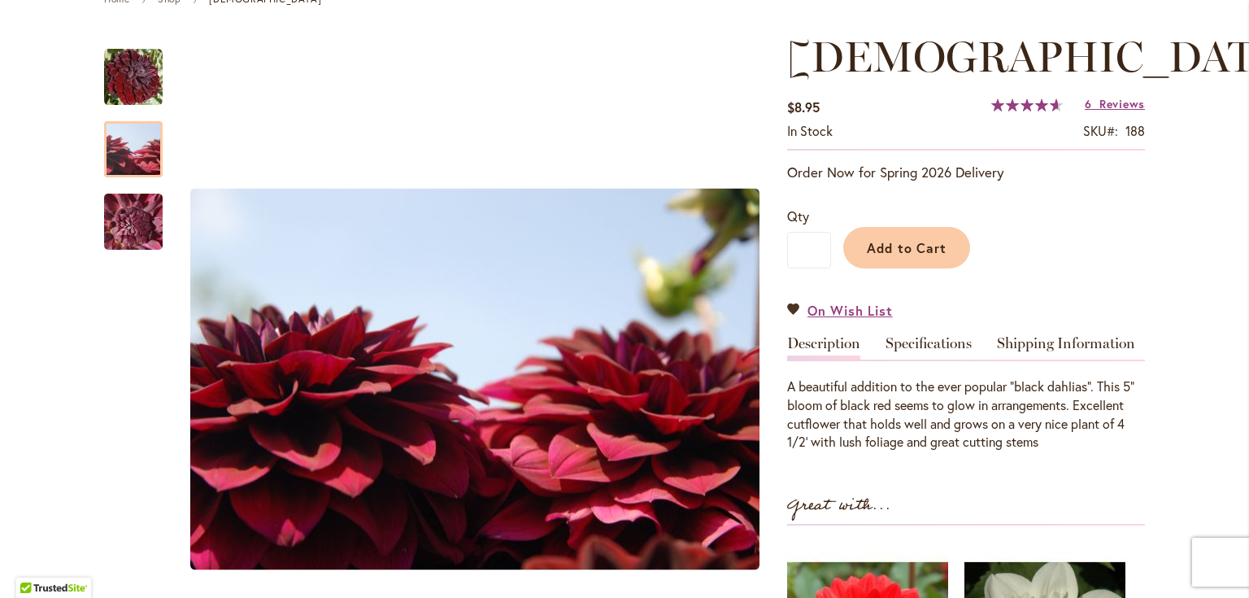
scroll to position [130, 0]
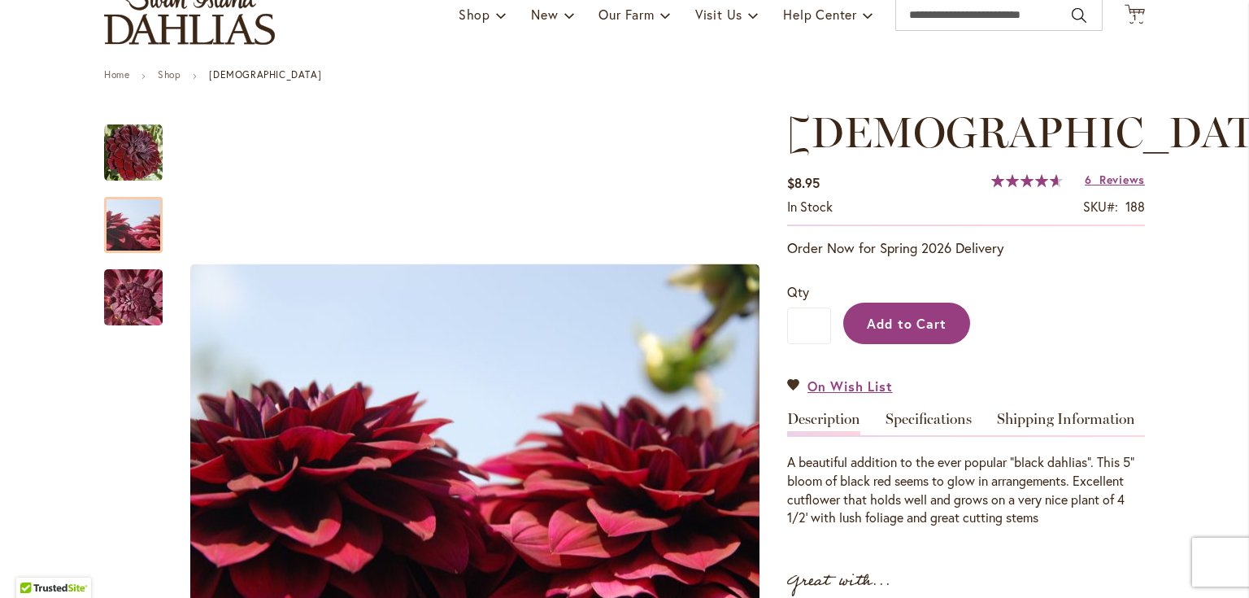
click at [909, 333] on button "Add to Cart" at bounding box center [906, 322] width 127 height 41
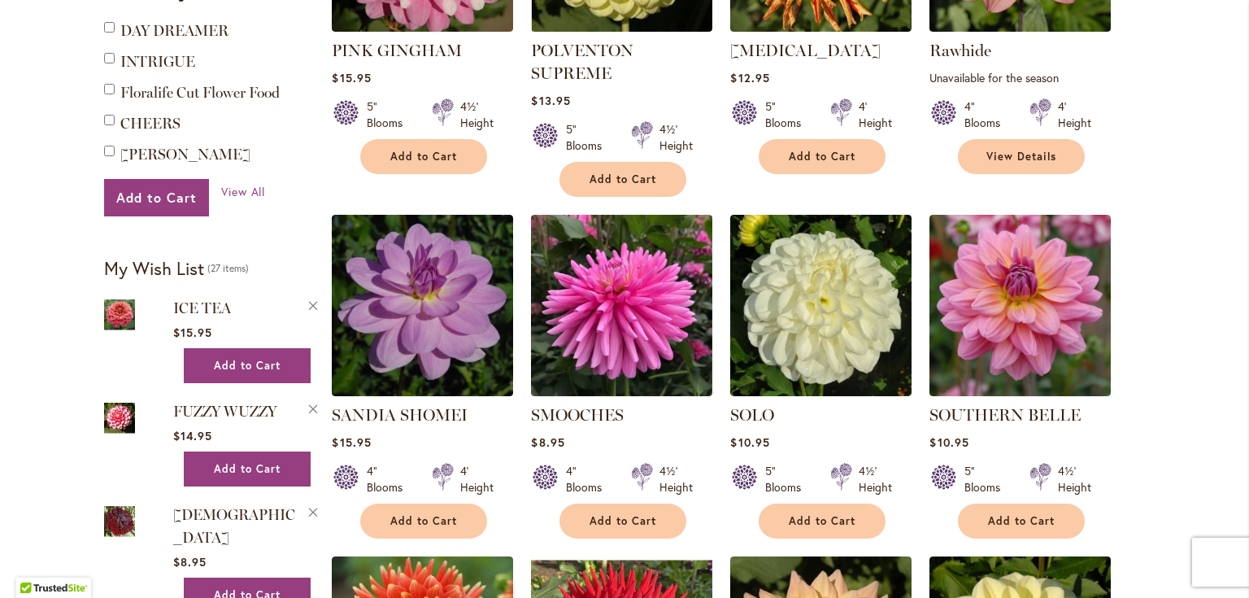
scroll to position [1301, 0]
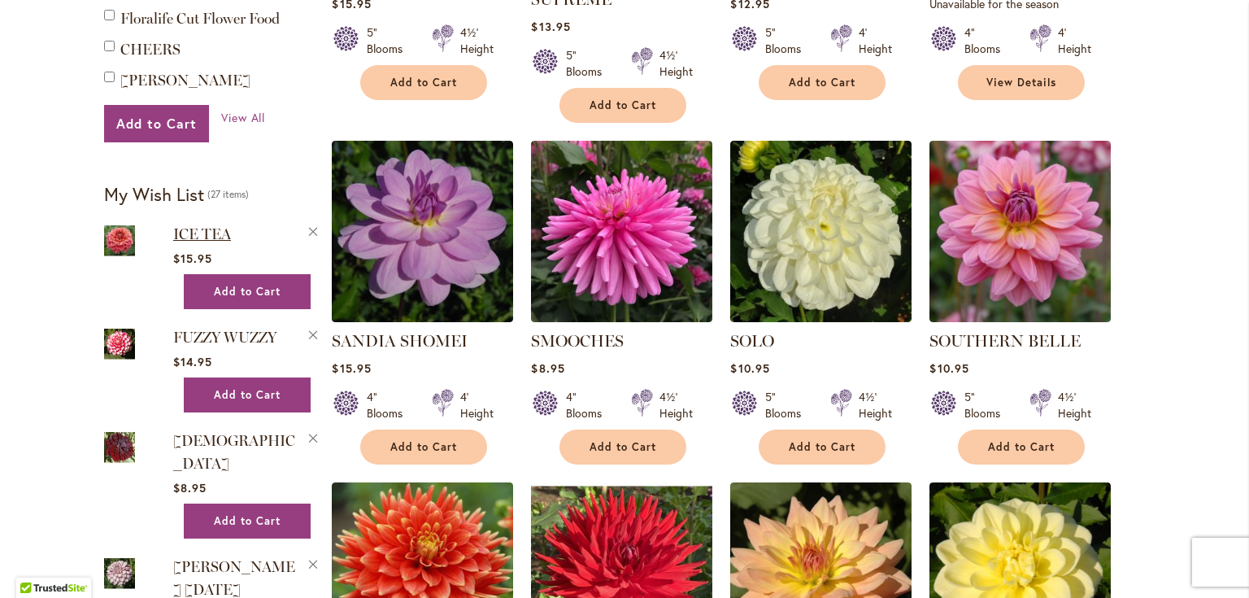
click at [185, 225] on span "ICE TEA" at bounding box center [202, 234] width 58 height 18
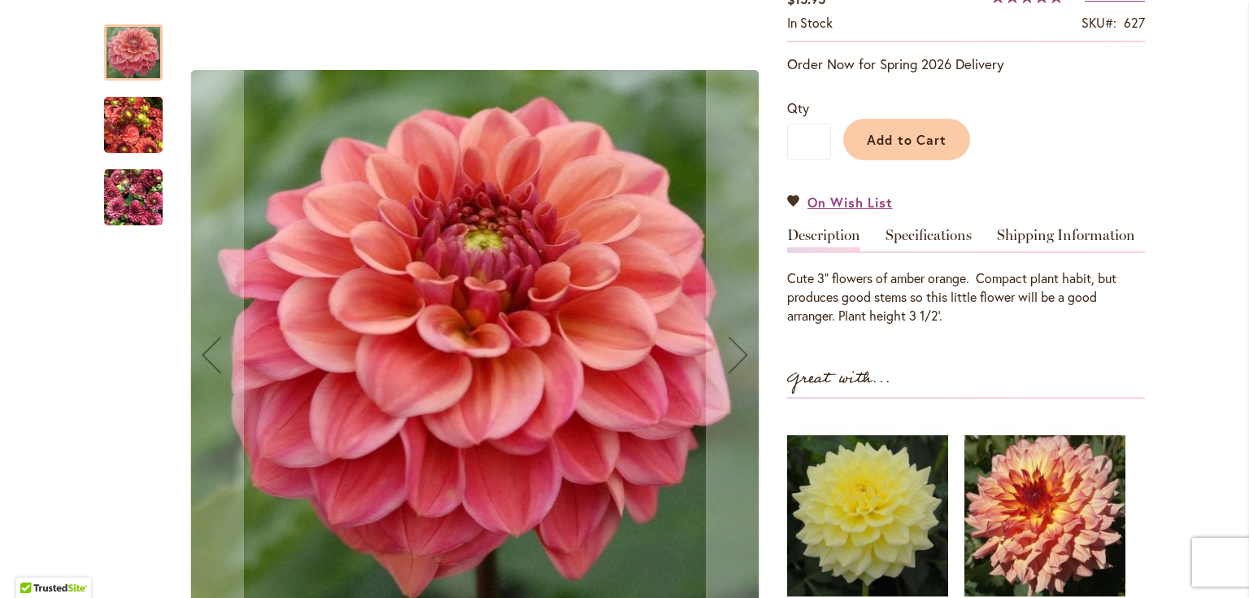
scroll to position [325, 0]
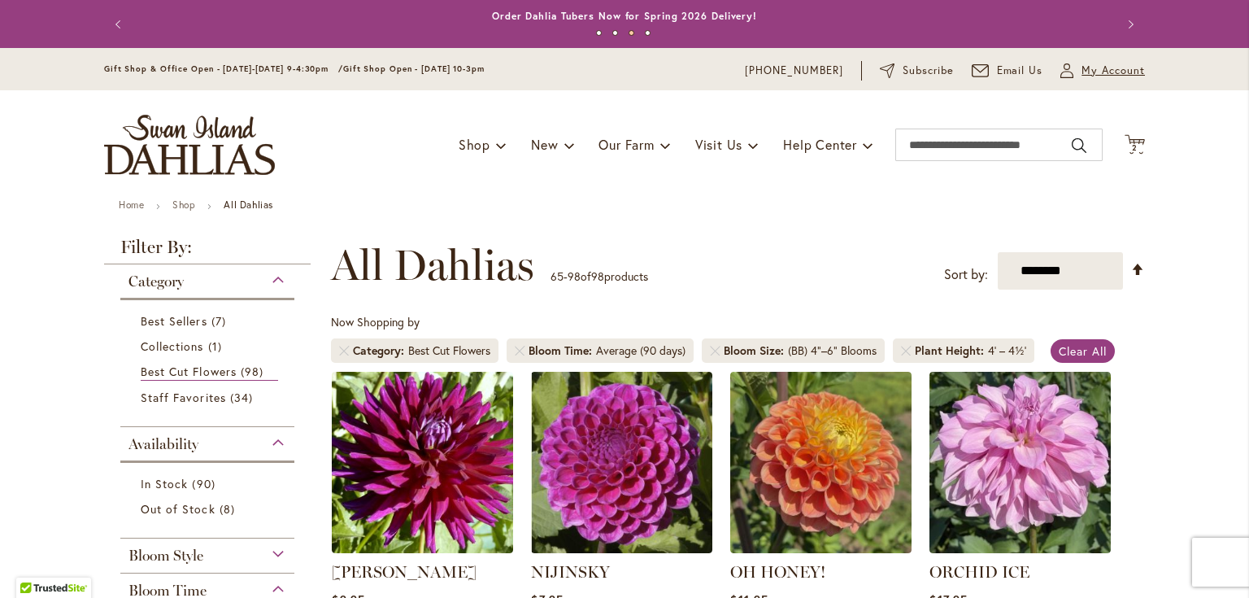
click at [1073, 73] on button "My Account My Account" at bounding box center [1102, 71] width 85 height 16
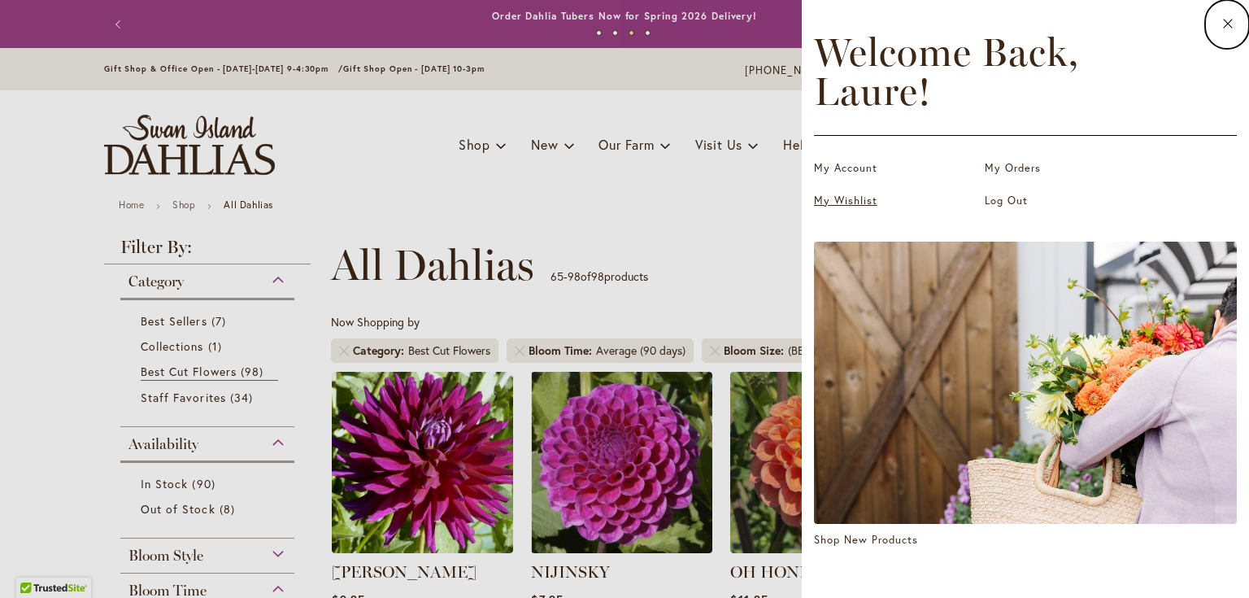
click at [857, 205] on link "My Wishlist" at bounding box center [895, 201] width 163 height 16
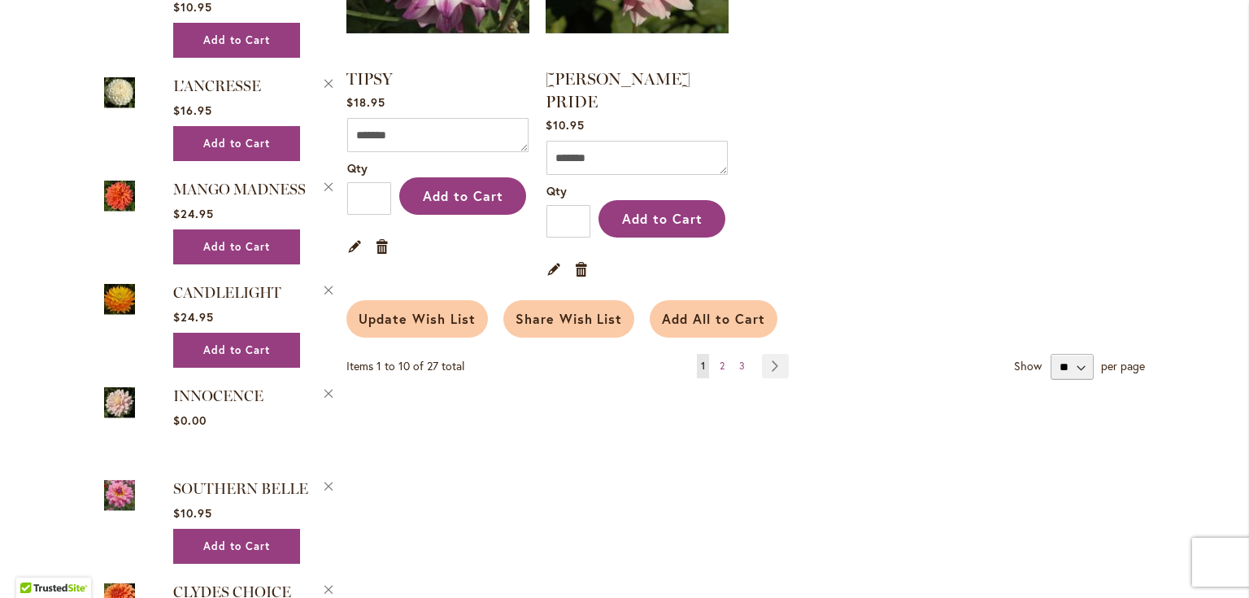
scroll to position [1496, 0]
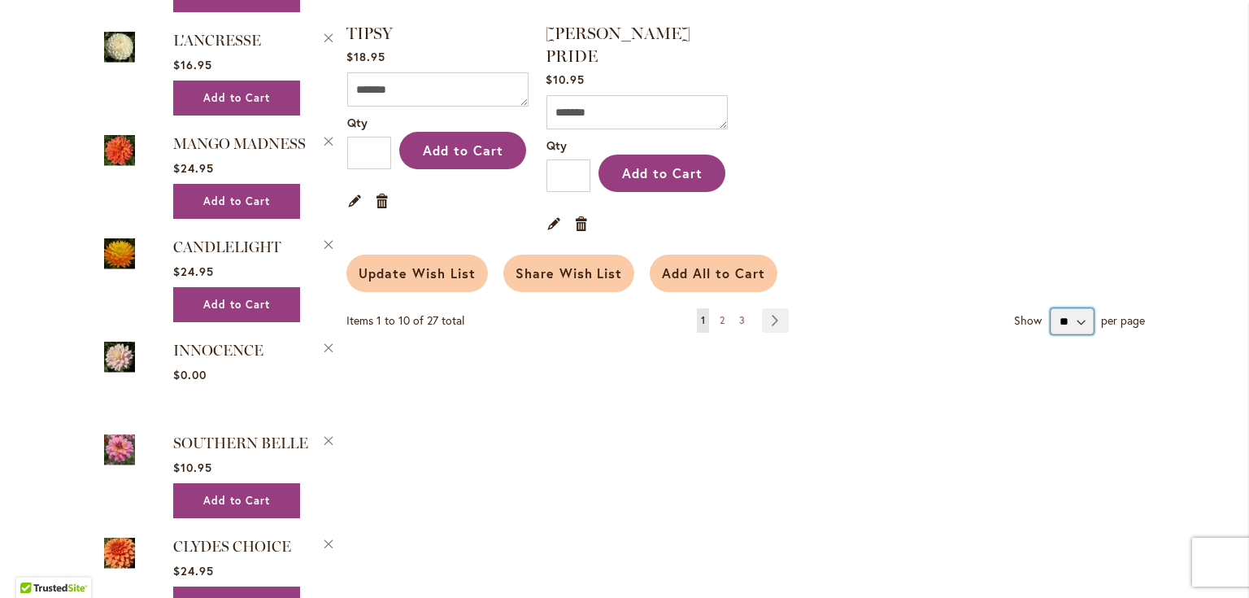
click at [1077, 308] on select "** ** **" at bounding box center [1071, 321] width 43 height 26
select select "**********"
click at [1050, 308] on select "** ** **" at bounding box center [1071, 321] width 43 height 26
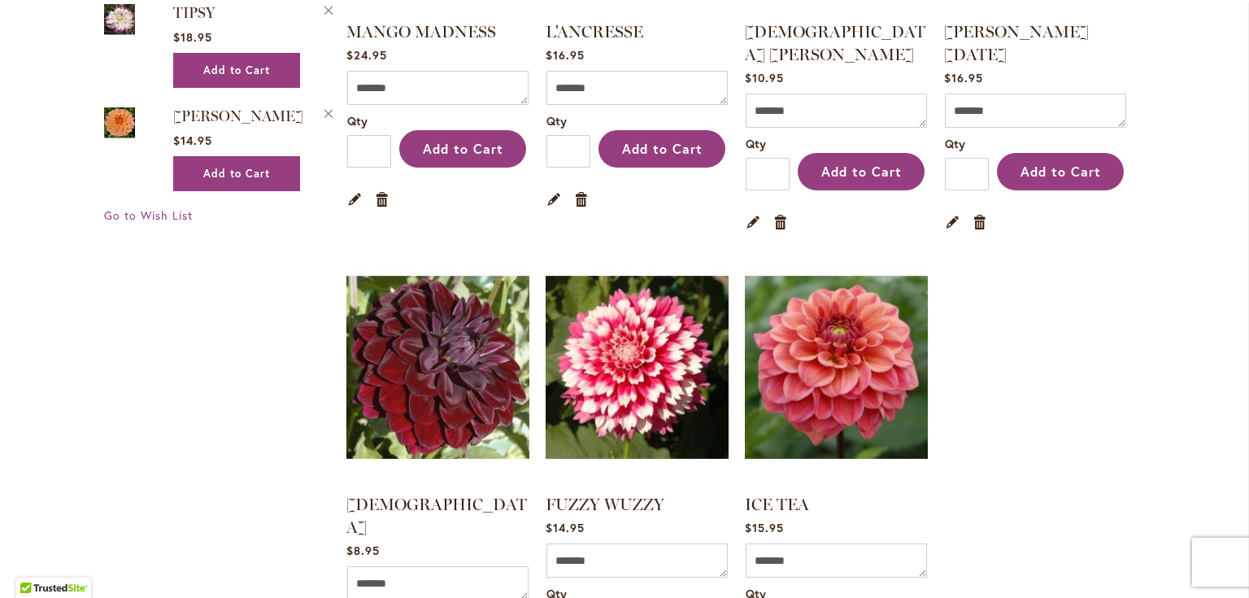
scroll to position [2927, 0]
